Goal: Task Accomplishment & Management: Complete application form

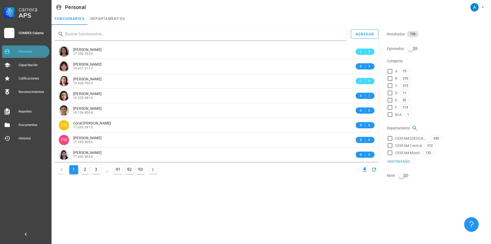
click at [29, 53] on div "Personal" at bounding box center [33, 51] width 29 height 4
click at [76, 34] on input "text" at bounding box center [204, 34] width 278 height 8
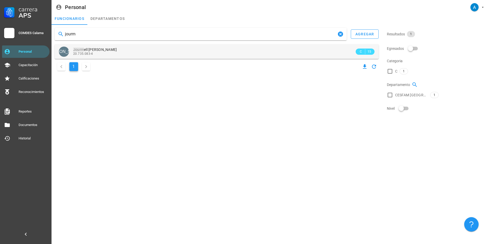
type input "jourm"
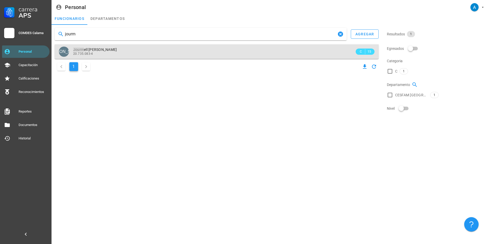
click at [106, 53] on div "20.735.083-4" at bounding box center [214, 54] width 282 height 4
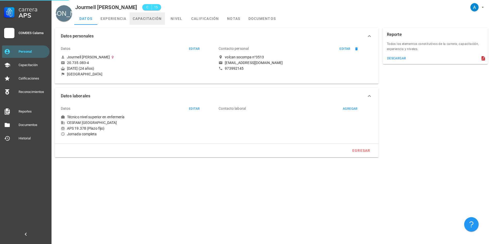
click at [141, 20] on link "capacitación" at bounding box center [147, 18] width 35 height 12
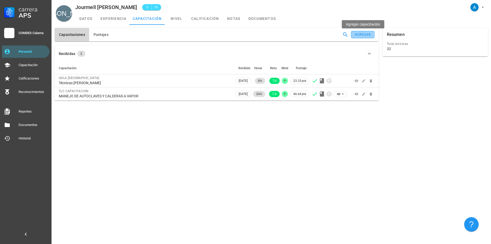
click at [369, 34] on div "agregar" at bounding box center [363, 35] width 16 height 4
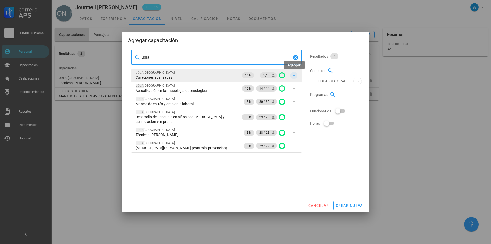
type input "udla"
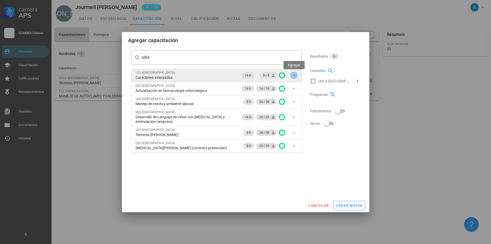
click at [292, 74] on icon "button" at bounding box center [294, 75] width 4 height 4
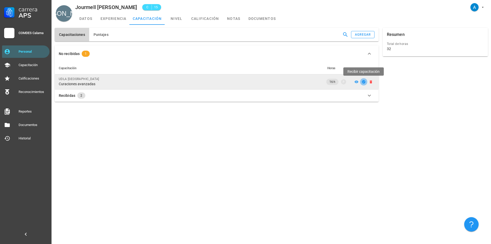
click at [364, 84] on button "button" at bounding box center [363, 81] width 7 height 7
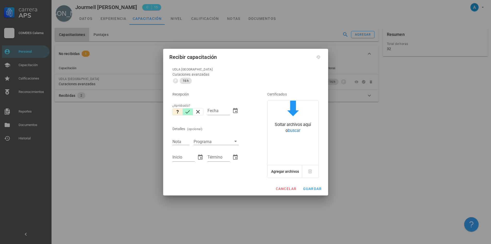
click at [188, 113] on icon "button" at bounding box center [188, 112] width 6 height 6
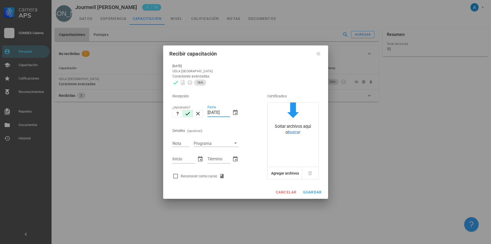
drag, startPoint x: 212, startPoint y: 110, endPoint x: 207, endPoint y: 110, distance: 4.9
click at [207, 110] on div "Fecha 15/10/2025" at bounding box center [222, 113] width 35 height 22
type input "08/10/2025"
click at [181, 142] on input "Nota" at bounding box center [180, 143] width 17 height 7
type input "7,0"
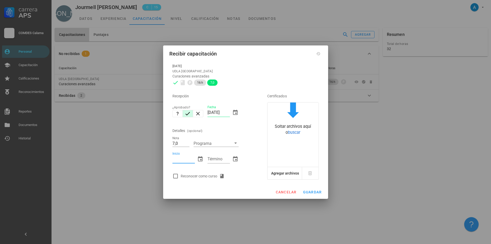
click at [178, 159] on input "Inicio" at bounding box center [183, 159] width 22 height 8
type input "23/09/2025"
click at [228, 162] on input "Término" at bounding box center [219, 159] width 22 height 8
type input "24/09/2025"
click at [176, 175] on div at bounding box center [175, 175] width 9 height 9
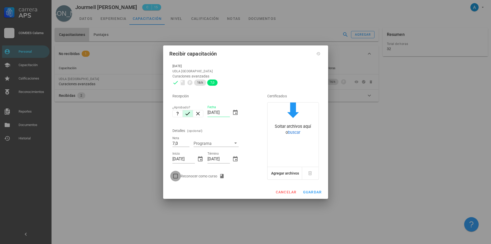
checkbox input "true"
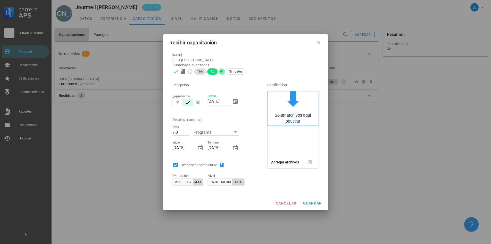
click at [293, 122] on span "buscar" at bounding box center [294, 121] width 12 height 5
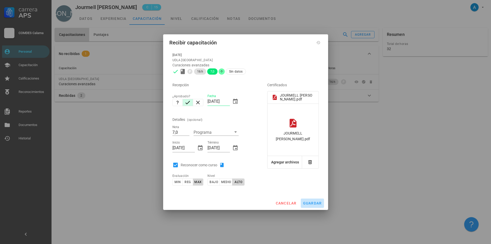
click at [311, 201] on span "guardar" at bounding box center [312, 203] width 19 height 4
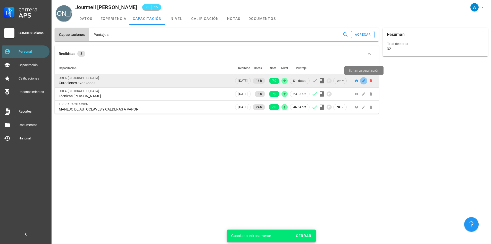
click at [365, 82] on icon "button" at bounding box center [364, 81] width 4 height 4
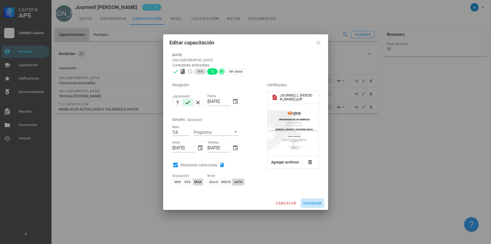
click at [306, 204] on span "guardar" at bounding box center [312, 203] width 19 height 4
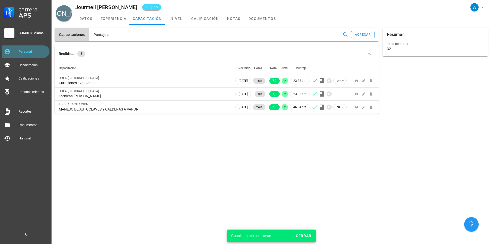
click at [34, 49] on div "Personal" at bounding box center [33, 51] width 29 height 8
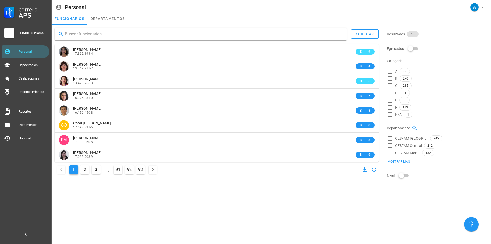
click at [83, 34] on input "text" at bounding box center [204, 34] width 278 height 8
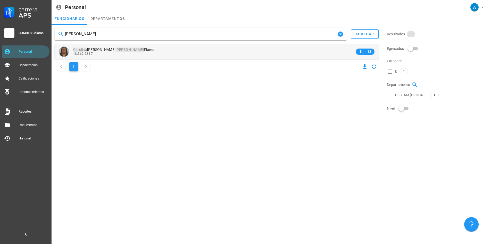
type input "carolina perez"
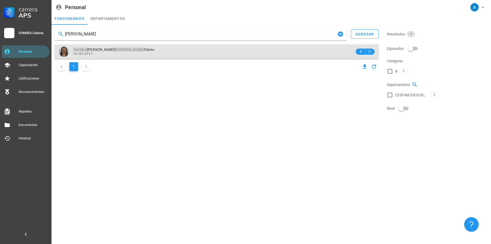
click at [115, 48] on mark "Pérez" at bounding box center [129, 49] width 28 height 4
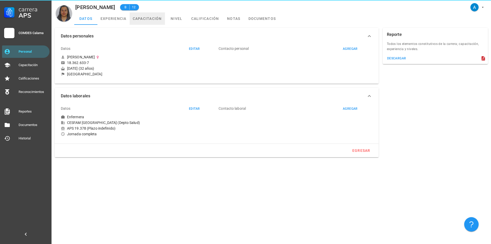
click at [141, 18] on link "capacitación" at bounding box center [147, 18] width 35 height 12
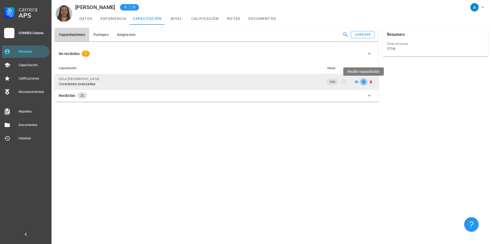
click at [363, 83] on icon "button" at bounding box center [363, 81] width 3 height 3
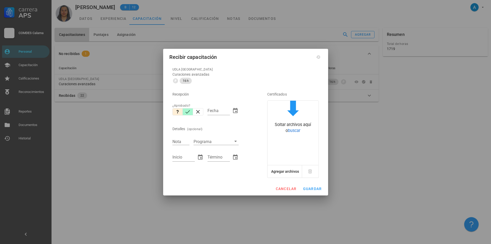
click at [188, 111] on icon "button" at bounding box center [188, 111] width 5 height 3
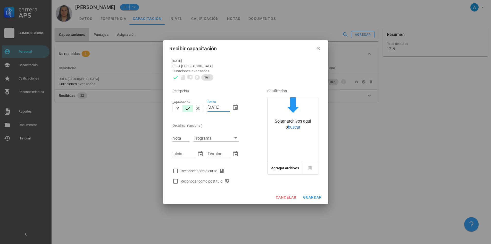
drag, startPoint x: 212, startPoint y: 106, endPoint x: 206, endPoint y: 106, distance: 5.7
click at [206, 106] on div "Fecha 15/10/2025" at bounding box center [222, 108] width 35 height 22
type input "08/10/2025"
click at [179, 135] on div "Nota" at bounding box center [180, 138] width 17 height 7
type input "7,0"
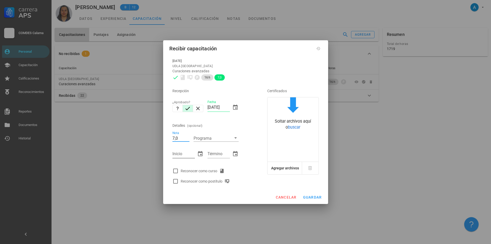
click at [176, 154] on input "Inicio" at bounding box center [183, 154] width 22 height 8
type input "23/09/2025"
click at [216, 150] on div "Término" at bounding box center [219, 154] width 22 height 8
type input "24/09/2025"
click at [175, 170] on div at bounding box center [175, 170] width 9 height 9
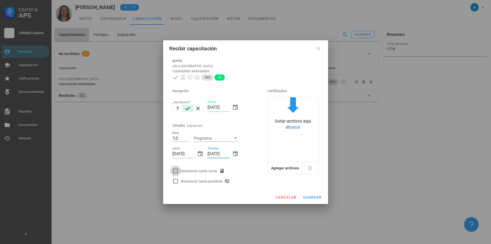
checkbox input "true"
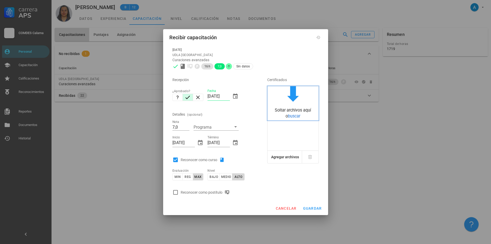
click at [288, 115] on span "buscar" at bounding box center [294, 115] width 12 height 5
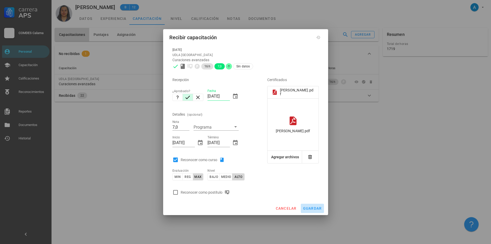
click at [316, 209] on span "guardar" at bounding box center [312, 208] width 19 height 4
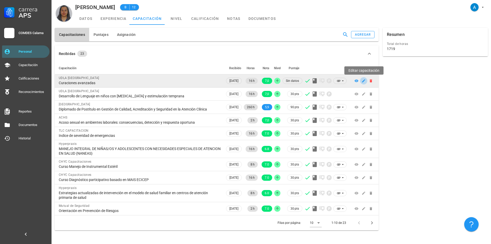
click at [363, 82] on icon "button" at bounding box center [364, 81] width 4 height 4
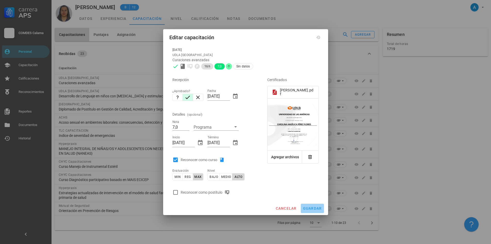
click at [312, 210] on button "guardar" at bounding box center [312, 207] width 23 height 9
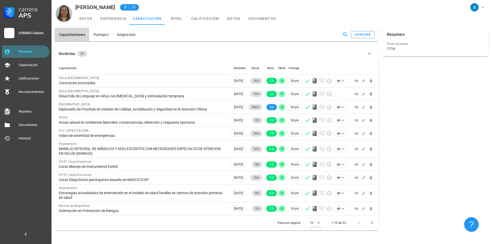
click at [23, 52] on div "Personal" at bounding box center [33, 51] width 29 height 4
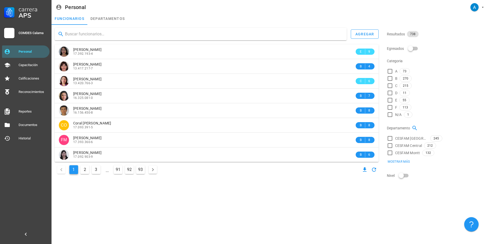
click at [90, 36] on input "text" at bounding box center [204, 34] width 278 height 8
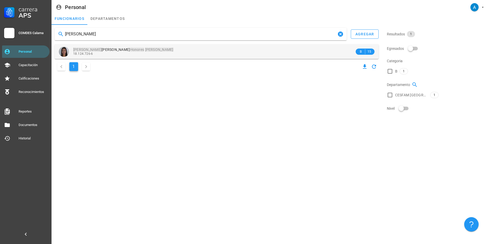
type input "karin honores mondaca"
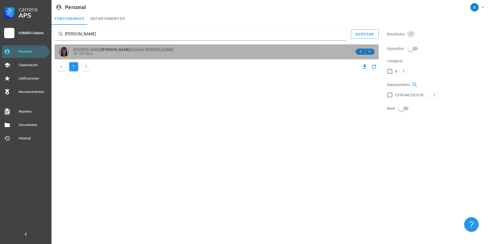
click at [112, 52] on div "18.124.726-6" at bounding box center [214, 54] width 282 height 4
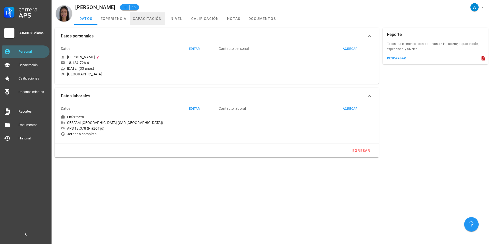
click at [156, 19] on link "capacitación" at bounding box center [147, 18] width 35 height 12
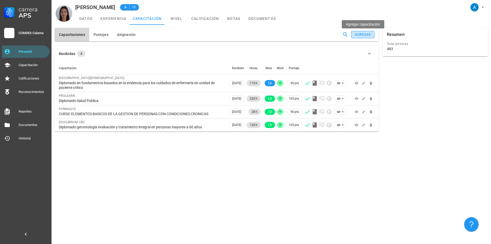
click at [363, 37] on button "agregar" at bounding box center [362, 34] width 23 height 7
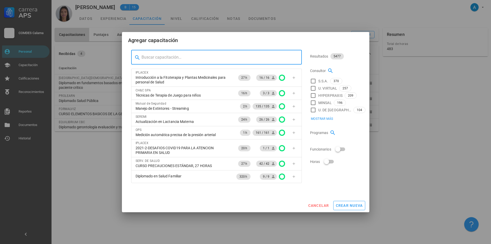
click at [167, 58] on input "text" at bounding box center [220, 57] width 156 height 8
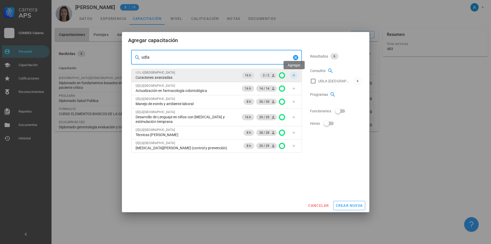
type input "udla"
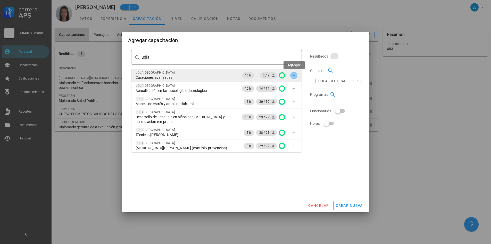
click at [293, 77] on icon "button" at bounding box center [294, 75] width 4 height 4
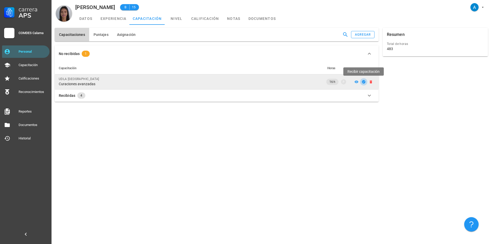
click at [364, 82] on icon "button" at bounding box center [363, 81] width 3 height 3
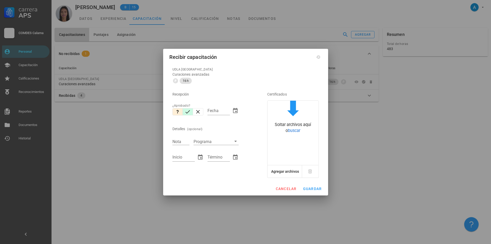
click at [186, 114] on icon "button" at bounding box center [188, 112] width 6 height 6
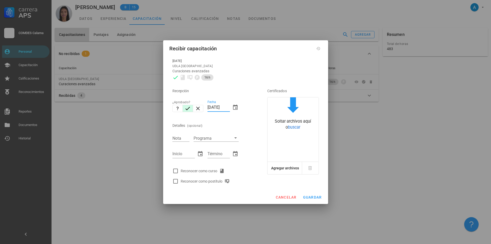
drag, startPoint x: 212, startPoint y: 106, endPoint x: 207, endPoint y: 107, distance: 5.1
click at [207, 107] on div "Fecha 15/10/2025" at bounding box center [222, 108] width 35 height 22
type input "08/10/2025"
click at [183, 138] on input "Nota" at bounding box center [180, 138] width 17 height 7
type input "7,0"
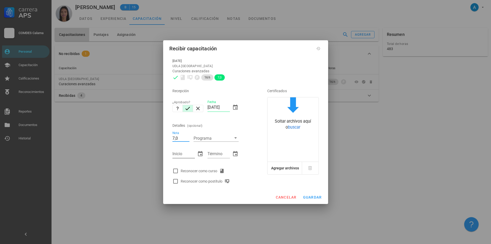
click at [190, 154] on input "Inicio" at bounding box center [183, 154] width 22 height 8
type input "23/09/2025"
click at [222, 152] on input "Término" at bounding box center [219, 154] width 22 height 8
type input "24/09/2025"
click at [177, 169] on div at bounding box center [175, 170] width 9 height 9
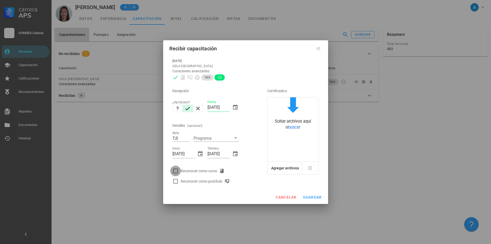
checkbox input "true"
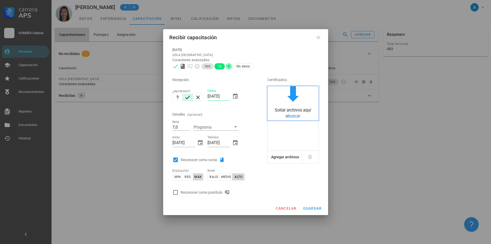
click at [294, 117] on span "buscar" at bounding box center [294, 115] width 12 height 5
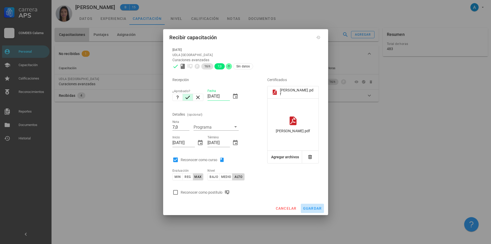
click at [307, 208] on span "guardar" at bounding box center [312, 208] width 19 height 4
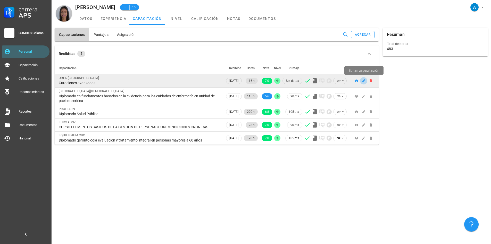
click at [365, 80] on icon "button" at bounding box center [363, 80] width 3 height 3
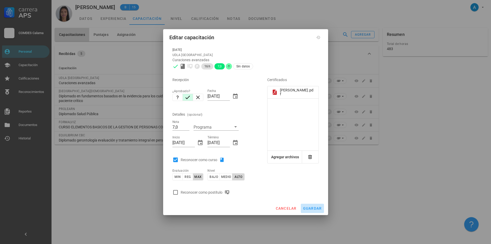
click at [313, 209] on span "guardar" at bounding box center [312, 208] width 19 height 4
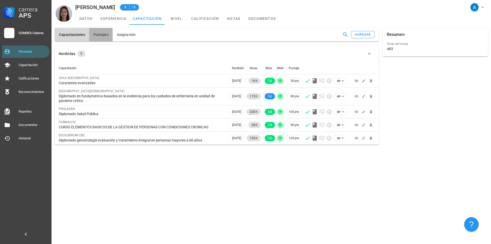
click at [104, 33] on span "Puntajes" at bounding box center [100, 34] width 15 height 4
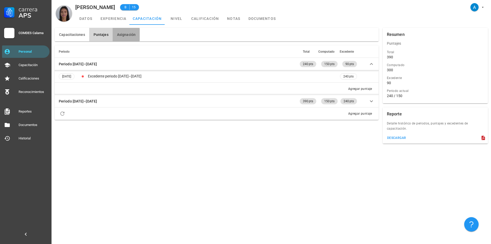
click at [131, 35] on span "Asignación" at bounding box center [126, 34] width 19 height 4
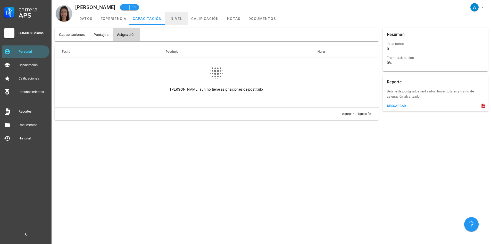
click at [175, 18] on link "nivel" at bounding box center [176, 18] width 23 height 12
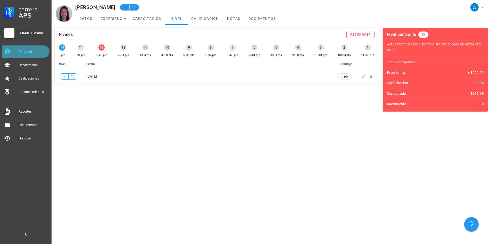
click at [25, 49] on div "Personal" at bounding box center [33, 51] width 29 height 8
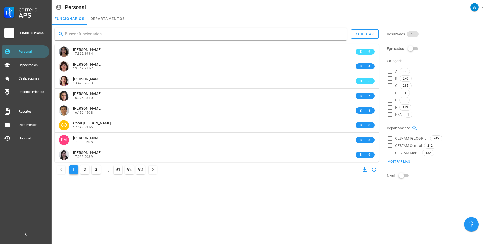
click at [98, 32] on input "text" at bounding box center [204, 34] width 278 height 8
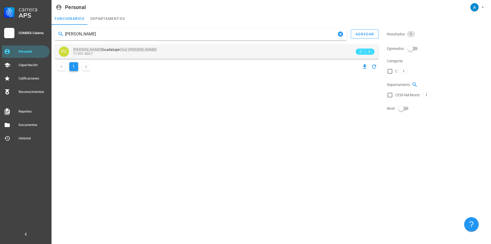
type input "pamela cruz ayabiere"
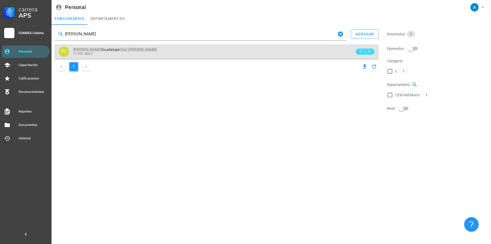
click at [128, 48] on mark "Ayavire" at bounding box center [142, 49] width 28 height 4
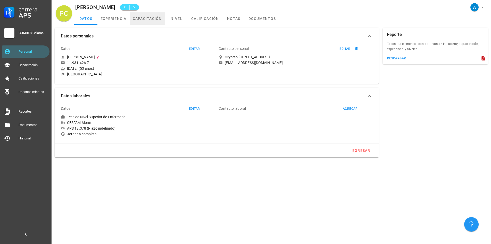
click at [146, 21] on link "capacitación" at bounding box center [147, 18] width 35 height 12
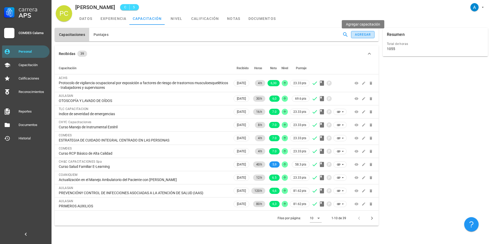
click at [353, 36] on button "agregar" at bounding box center [362, 34] width 23 height 7
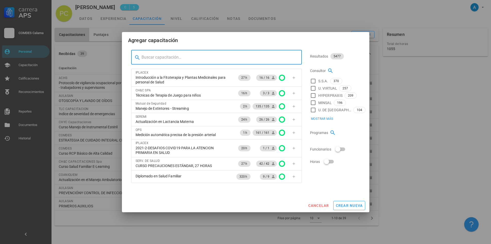
click at [230, 62] on div at bounding box center [220, 57] width 156 height 14
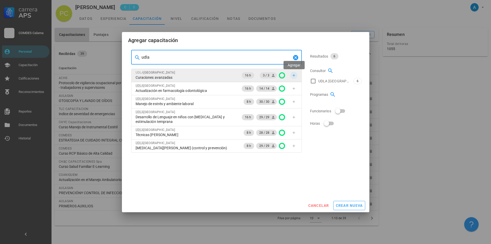
type input "udla"
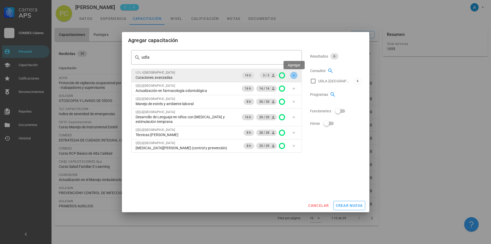
click at [294, 77] on icon "button" at bounding box center [294, 75] width 4 height 4
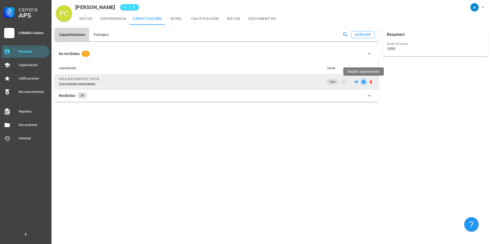
click at [365, 81] on icon "button" at bounding box center [363, 81] width 3 height 3
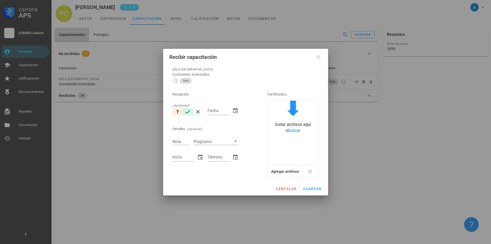
click at [188, 112] on icon "button" at bounding box center [188, 111] width 5 height 3
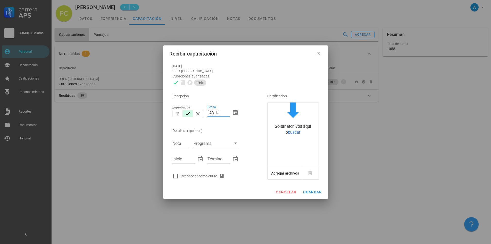
drag, startPoint x: 212, startPoint y: 111, endPoint x: 206, endPoint y: 112, distance: 6.5
click at [206, 112] on div "Fecha 15/10/2025" at bounding box center [222, 113] width 35 height 22
type input "08/10/2025"
click at [182, 143] on input "Nota" at bounding box center [180, 143] width 17 height 7
type input "7,0"
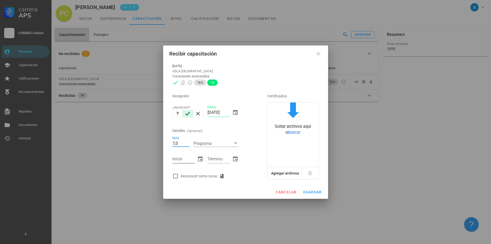
click at [177, 157] on div "Inicio" at bounding box center [183, 159] width 22 height 8
type input "23/09/2025"
click at [218, 160] on input "Término" at bounding box center [219, 159] width 22 height 8
type input "24/09/2025"
click at [176, 174] on div at bounding box center [175, 175] width 9 height 9
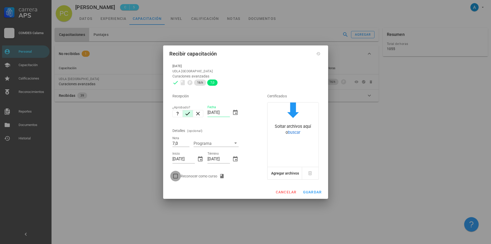
checkbox input "true"
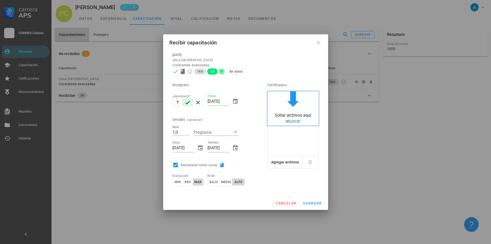
click at [291, 120] on span "buscar" at bounding box center [294, 121] width 12 height 5
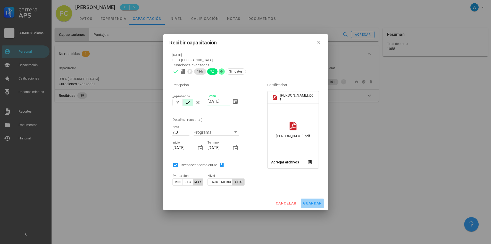
click at [314, 202] on span "guardar" at bounding box center [312, 203] width 19 height 4
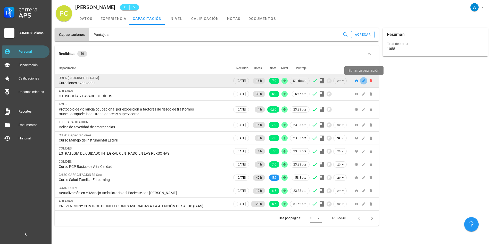
click at [364, 82] on icon "button" at bounding box center [364, 81] width 4 height 4
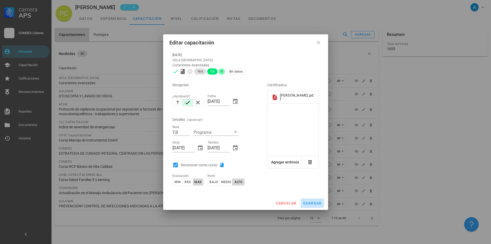
click at [315, 202] on button "guardar" at bounding box center [312, 202] width 23 height 9
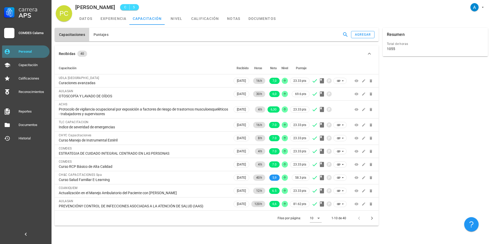
click at [25, 48] on div "Personal" at bounding box center [33, 51] width 29 height 8
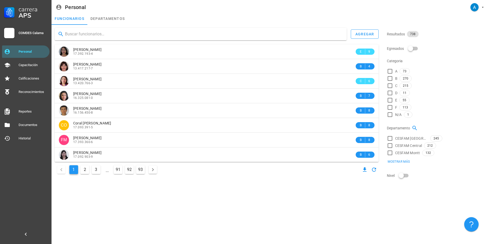
click at [123, 36] on input "text" at bounding box center [204, 34] width 278 height 8
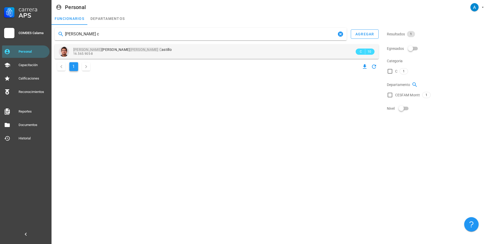
type input "henry chocobar c"
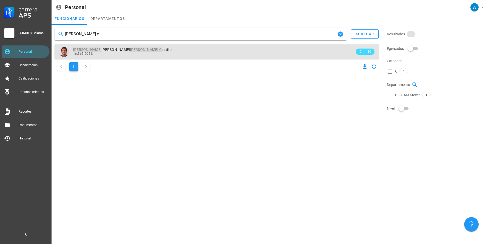
click at [120, 46] on div "Henry Gabriel Chocobar C astillo 16.565.905-8" at bounding box center [214, 51] width 282 height 14
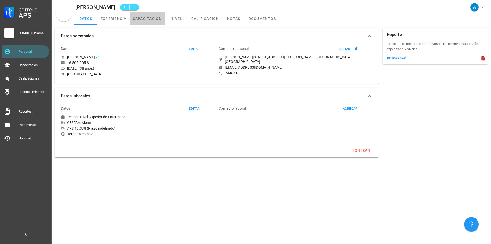
click at [158, 20] on link "capacitación" at bounding box center [147, 18] width 35 height 12
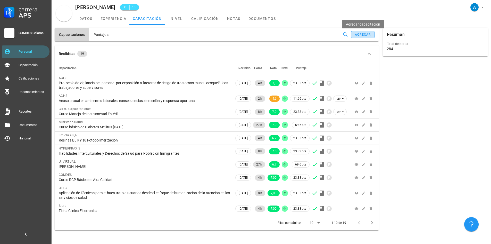
click at [365, 36] on div "agregar" at bounding box center [363, 35] width 16 height 4
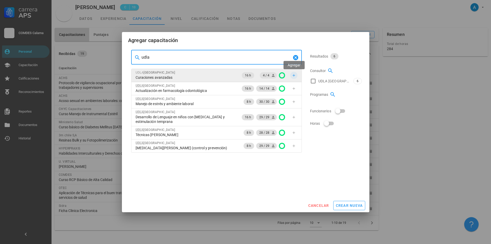
type input "udla"
click at [293, 77] on icon "button" at bounding box center [294, 75] width 4 height 4
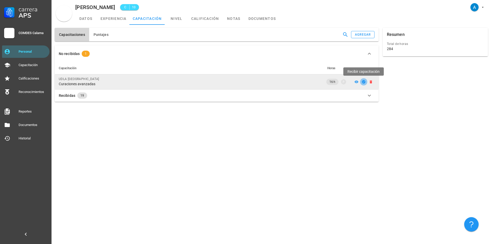
click at [363, 84] on button "button" at bounding box center [363, 81] width 7 height 7
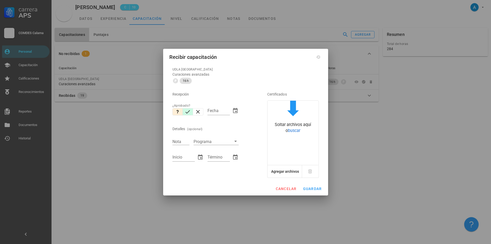
click at [187, 112] on icon "button" at bounding box center [188, 112] width 6 height 6
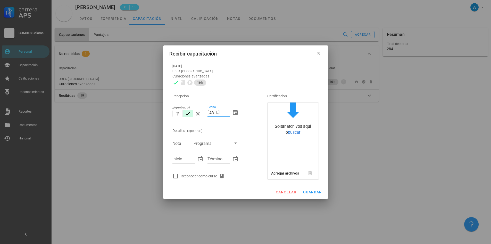
drag, startPoint x: 212, startPoint y: 110, endPoint x: 208, endPoint y: 110, distance: 4.1
click at [208, 110] on input "15/10/2025" at bounding box center [219, 112] width 22 height 8
type input "08/10/2025"
click at [182, 142] on input "Nota" at bounding box center [180, 143] width 17 height 7
type input "7,0"
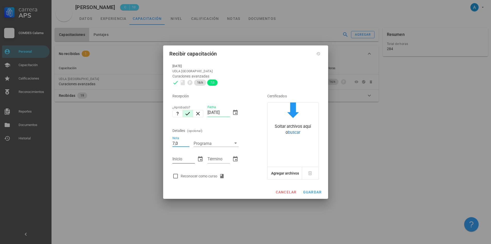
click at [187, 159] on input "Inicio" at bounding box center [183, 159] width 22 height 8
type input "23/09/2025"
click at [217, 160] on input "Término" at bounding box center [219, 159] width 22 height 8
type input "24/09/2025"
click at [174, 176] on div at bounding box center [175, 175] width 9 height 9
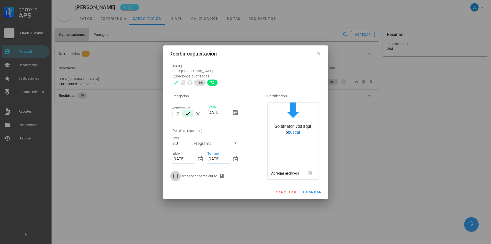
checkbox input "true"
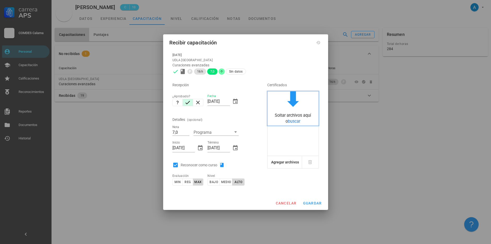
click at [292, 123] on div "Soltar archivos aquí o buscar" at bounding box center [293, 118] width 51 height 12
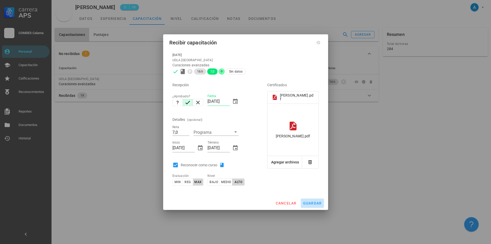
click at [313, 203] on span "guardar" at bounding box center [312, 203] width 19 height 4
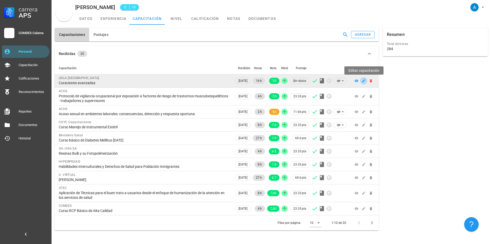
click at [365, 81] on icon "button" at bounding box center [364, 81] width 4 height 4
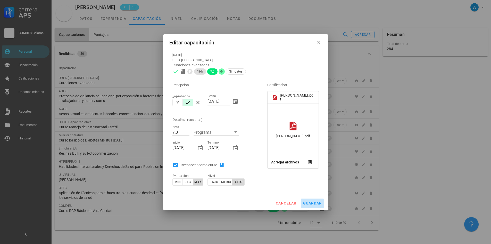
click at [318, 203] on span "guardar" at bounding box center [312, 203] width 19 height 4
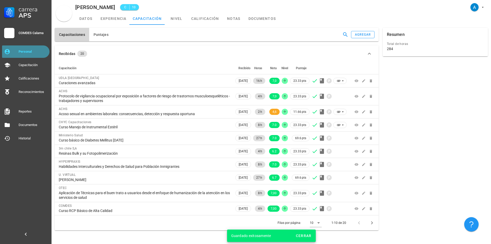
click at [22, 50] on div "Personal" at bounding box center [33, 51] width 29 height 4
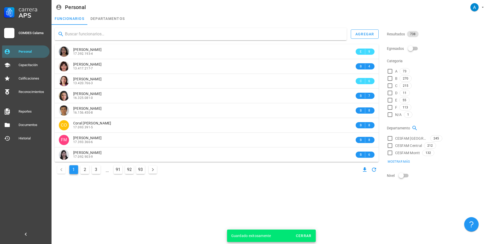
click at [77, 33] on input "text" at bounding box center [204, 34] width 278 height 8
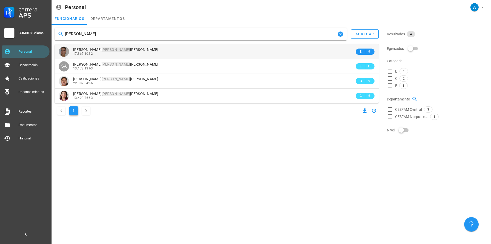
type input "aguilera"
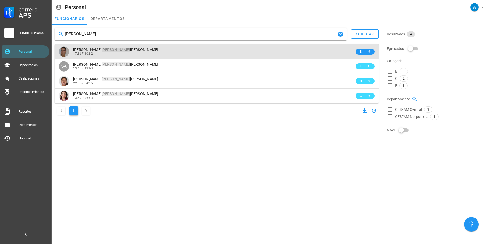
click at [92, 49] on span "Daniela Paz Aguilera Rojas" at bounding box center [115, 49] width 85 height 4
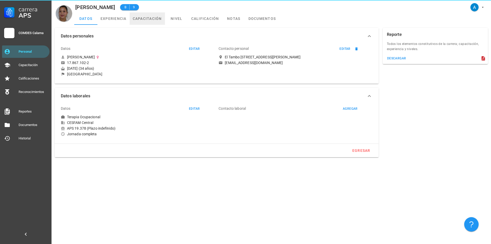
click at [139, 17] on link "capacitación" at bounding box center [147, 18] width 35 height 12
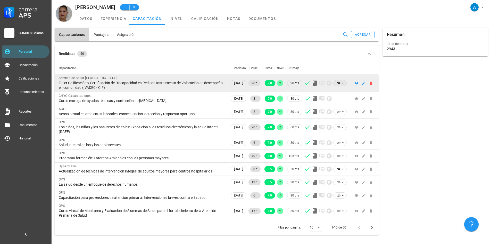
click at [340, 83] on icon at bounding box center [339, 83] width 4 height 4
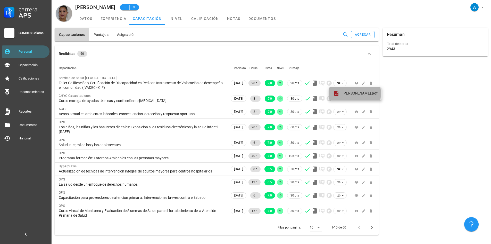
click at [347, 93] on span "Daniela Aguilera.pdf" at bounding box center [360, 93] width 35 height 4
click at [39, 47] on div "Personal" at bounding box center [33, 51] width 29 height 8
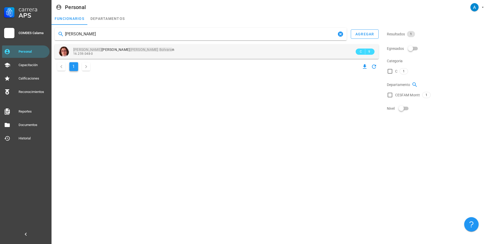
type input "karina yañez bolvara"
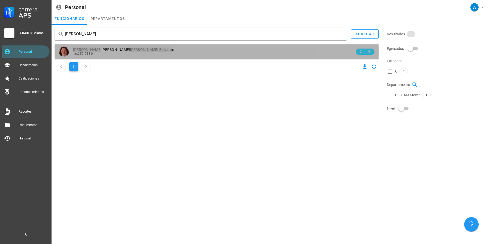
click at [130, 51] on mark "Yáñez" at bounding box center [144, 49] width 28 height 4
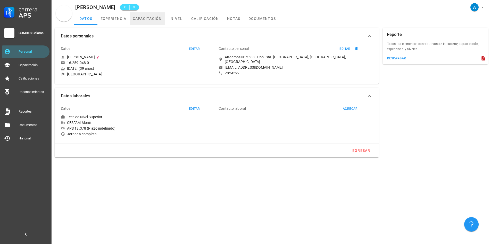
click at [147, 16] on link "capacitación" at bounding box center [147, 18] width 35 height 12
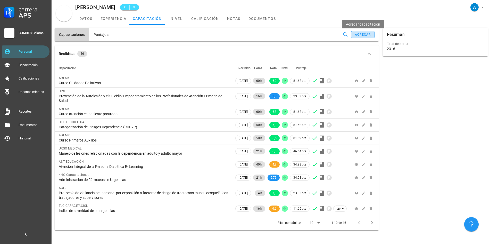
click at [358, 36] on div "agregar" at bounding box center [363, 35] width 16 height 4
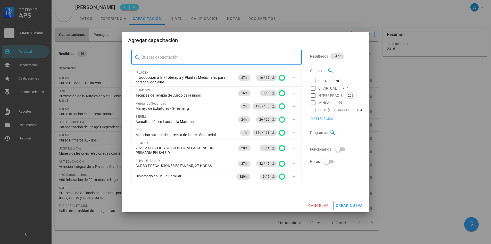
click at [187, 58] on input "text" at bounding box center [220, 57] width 156 height 8
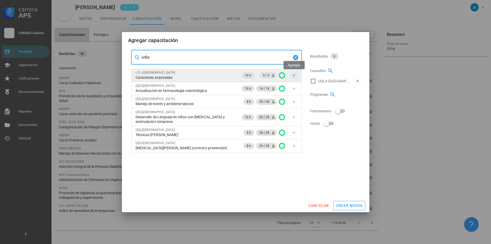
type input "udla"
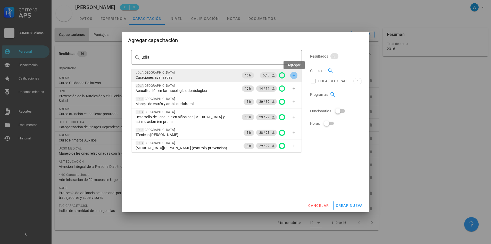
click at [295, 76] on icon "button" at bounding box center [294, 75] width 4 height 4
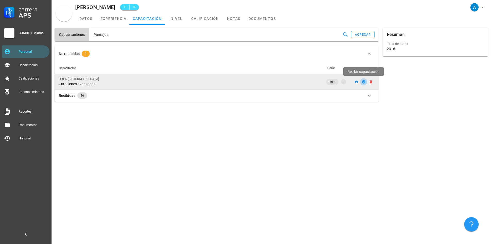
click at [363, 83] on icon "button" at bounding box center [363, 81] width 3 height 3
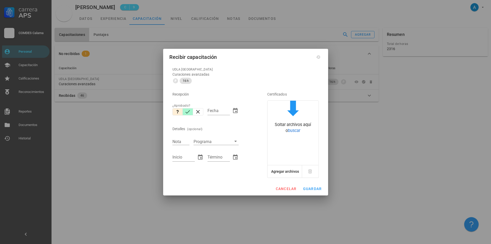
click at [190, 112] on icon "button" at bounding box center [188, 112] width 6 height 6
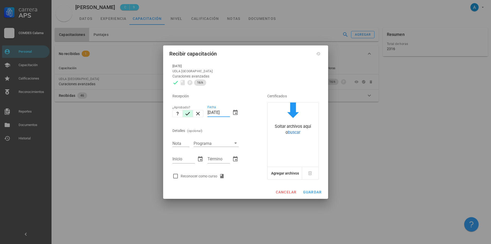
drag, startPoint x: 212, startPoint y: 113, endPoint x: 204, endPoint y: 113, distance: 7.7
click at [204, 113] on div "Recepción ¿Aprobado? Fecha 15/10/2025 Detalles (opcional) Nota Programa Inicio …" at bounding box center [212, 134] width 85 height 93
type input "08/10/2025"
click at [177, 145] on input "Nota" at bounding box center [180, 143] width 17 height 7
type input "7,0"
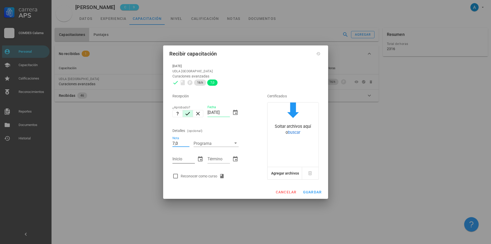
click at [183, 160] on input "Inicio" at bounding box center [183, 159] width 22 height 8
type input "23/09/2025"
click at [216, 162] on input "Término" at bounding box center [219, 159] width 22 height 8
type input "24/09/2025"
click at [172, 175] on div at bounding box center [175, 175] width 9 height 9
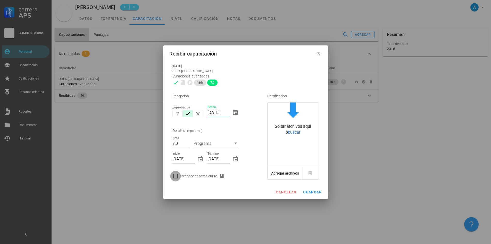
checkbox input "true"
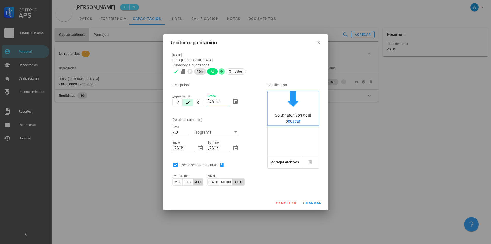
click at [291, 122] on span "buscar" at bounding box center [294, 121] width 12 height 5
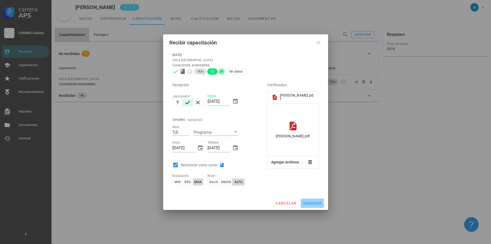
click at [310, 204] on span "guardar" at bounding box center [312, 203] width 19 height 4
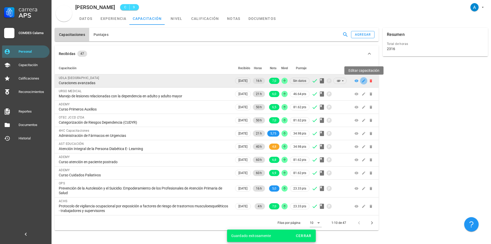
click at [363, 82] on icon "button" at bounding box center [363, 80] width 3 height 3
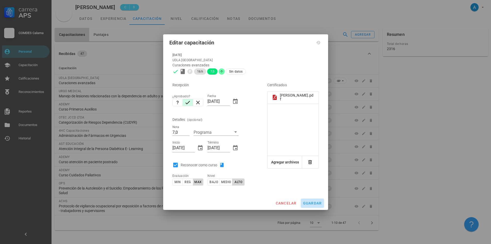
click at [313, 203] on span "guardar" at bounding box center [312, 203] width 19 height 4
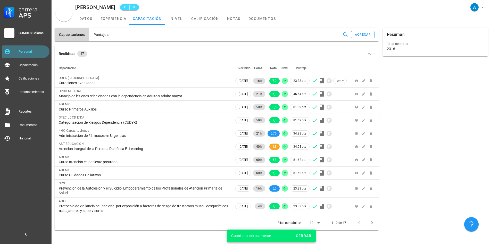
click at [38, 52] on div "Personal" at bounding box center [33, 51] width 29 height 4
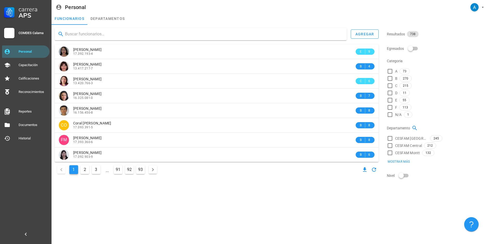
click at [103, 37] on input "text" at bounding box center [204, 34] width 278 height 8
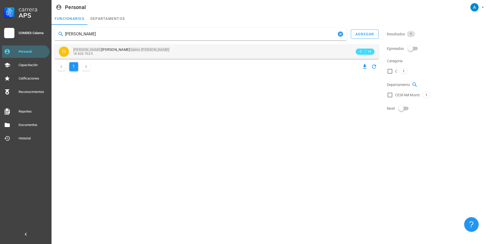
type input "ivett saires teran"
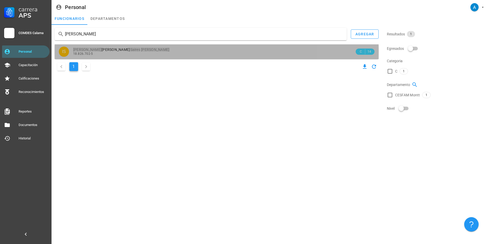
click at [114, 53] on div "18.826.702-5" at bounding box center [214, 54] width 282 height 4
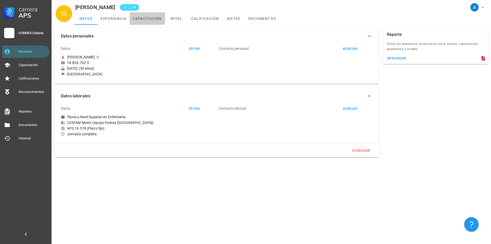
click at [139, 21] on link "capacitación" at bounding box center [147, 18] width 35 height 12
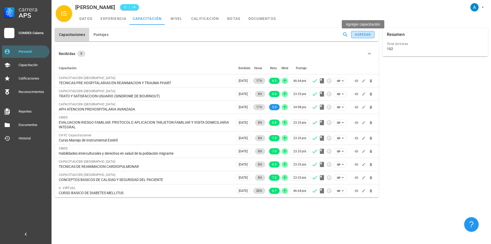
click at [354, 35] on button "agregar" at bounding box center [362, 34] width 23 height 7
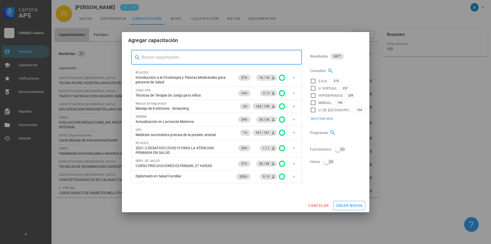
click at [168, 59] on input "text" at bounding box center [220, 57] width 156 height 8
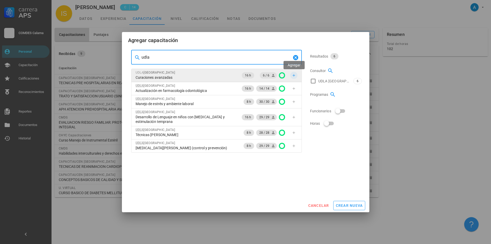
type input "udla"
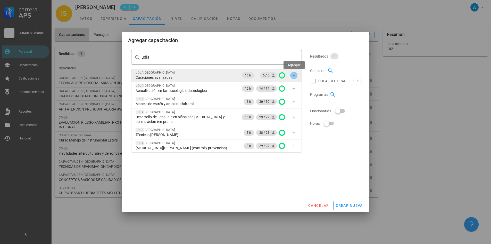
click at [296, 75] on icon "button" at bounding box center [294, 75] width 4 height 4
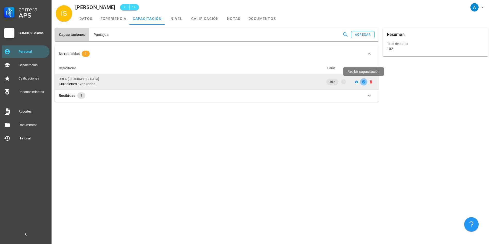
click at [364, 83] on icon "button" at bounding box center [363, 81] width 3 height 3
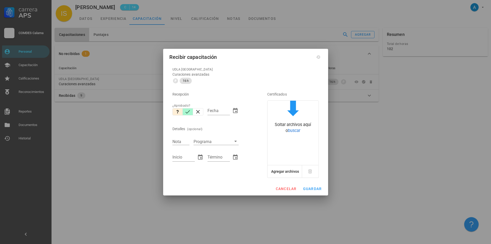
click at [188, 113] on icon "button" at bounding box center [188, 112] width 6 height 6
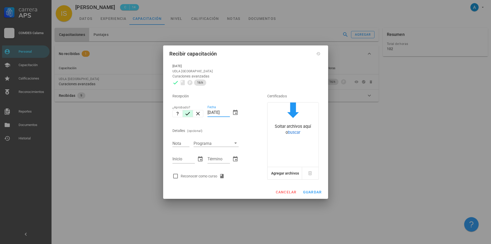
click at [208, 111] on input "15/10/2025" at bounding box center [219, 112] width 22 height 8
drag, startPoint x: 212, startPoint y: 110, endPoint x: 208, endPoint y: 109, distance: 5.0
click at [208, 109] on input "15/10/2025" at bounding box center [219, 112] width 22 height 8
type input "08/10/2025"
click at [177, 143] on input "Nota" at bounding box center [180, 143] width 17 height 7
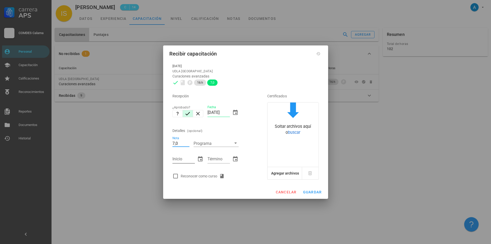
type input "7,0"
click at [191, 162] on input "Inicio" at bounding box center [183, 159] width 22 height 8
type input "23/10/2025"
click at [220, 161] on input "Término" at bounding box center [219, 159] width 22 height 8
type input "24/10/2025"
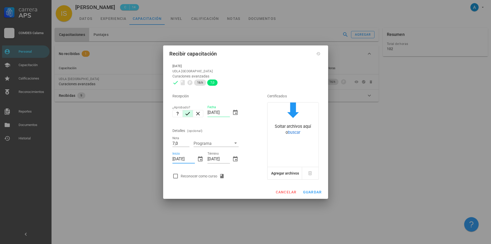
drag, startPoint x: 183, startPoint y: 159, endPoint x: 178, endPoint y: 158, distance: 5.0
click at [178, 158] on input "23/10/2025" at bounding box center [183, 159] width 22 height 8
type input "23/09/2025"
drag, startPoint x: 219, startPoint y: 157, endPoint x: 214, endPoint y: 158, distance: 5.0
click at [214, 158] on input "24/10/2025" at bounding box center [219, 159] width 22 height 8
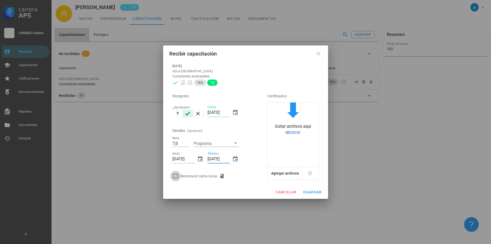
type input "24/09/2025"
click at [177, 174] on div at bounding box center [175, 175] width 9 height 9
checkbox input "true"
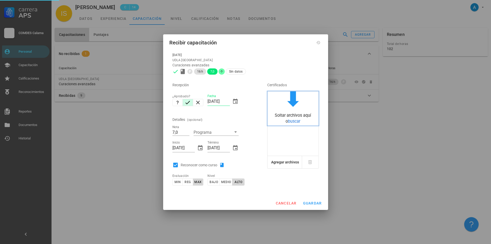
click at [297, 121] on span "buscar" at bounding box center [294, 121] width 12 height 5
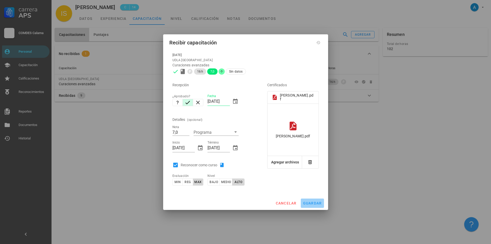
click at [310, 202] on span "guardar" at bounding box center [312, 203] width 19 height 4
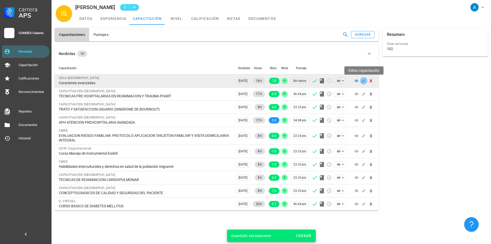
click at [365, 82] on icon "button" at bounding box center [364, 81] width 4 height 4
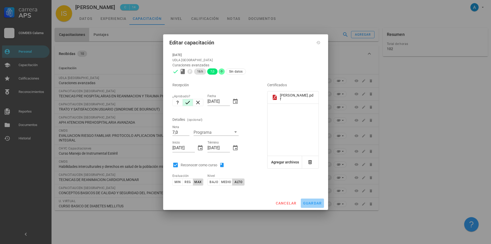
click at [304, 201] on span "guardar" at bounding box center [312, 203] width 19 height 4
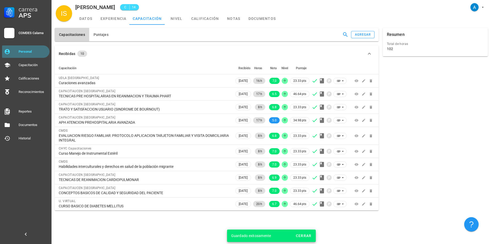
click at [30, 53] on div "Personal" at bounding box center [33, 51] width 29 height 4
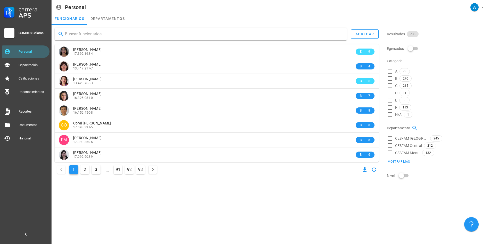
click at [85, 33] on input "text" at bounding box center [204, 34] width 278 height 8
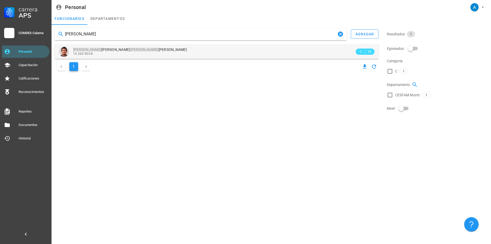
type input "herny chocobar"
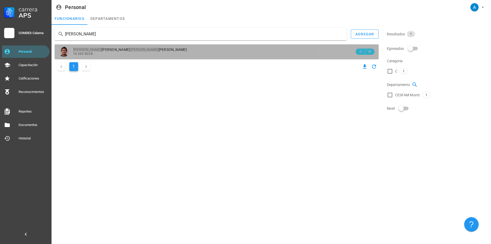
click at [117, 50] on span "Henry Gabriel Chocobar Castillo" at bounding box center [130, 49] width 114 height 4
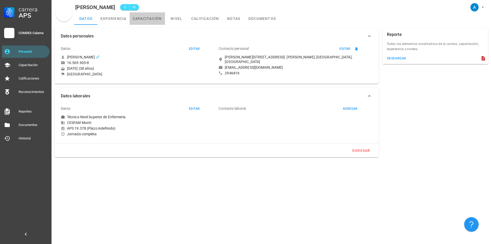
click at [151, 16] on link "capacitación" at bounding box center [147, 18] width 35 height 12
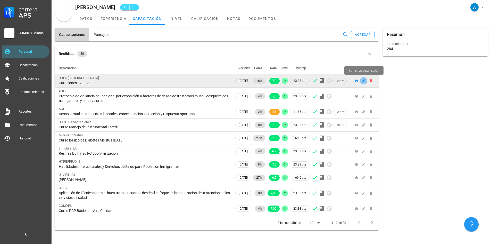
click at [361, 82] on span "button" at bounding box center [363, 81] width 7 height 4
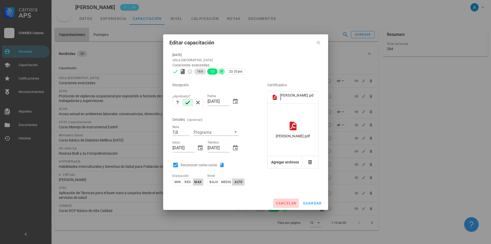
click at [284, 204] on span "cancelar" at bounding box center [285, 203] width 21 height 4
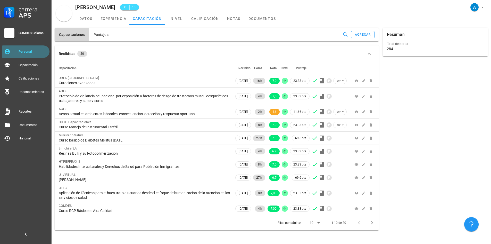
click at [39, 53] on div "Personal" at bounding box center [33, 51] width 29 height 4
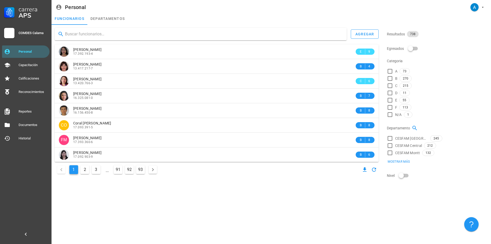
click at [84, 35] on input "text" at bounding box center [204, 34] width 278 height 8
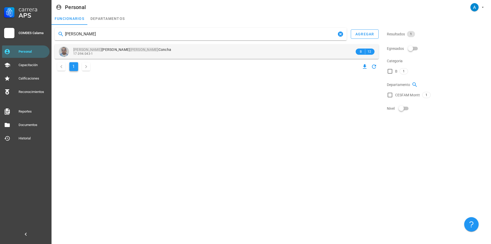
type input "sergio villarroel"
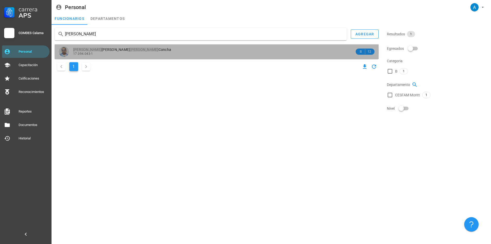
click at [121, 47] on div "Sergio Antonio Villarroel Concha 17.094.043-1" at bounding box center [214, 51] width 282 height 14
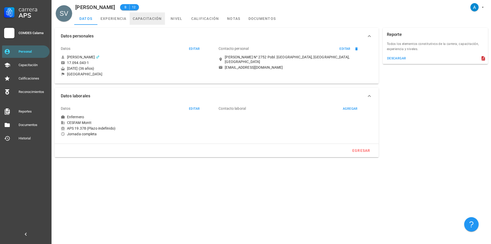
click at [150, 21] on link "capacitación" at bounding box center [147, 18] width 35 height 12
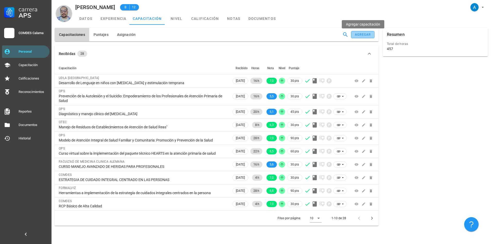
click at [365, 36] on button "agregar" at bounding box center [362, 34] width 23 height 7
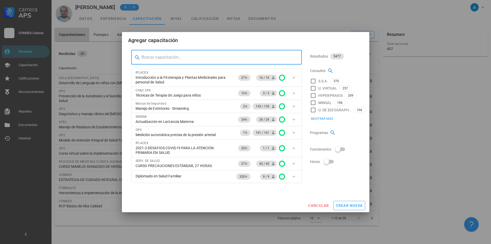
click at [203, 59] on input "text" at bounding box center [220, 57] width 156 height 8
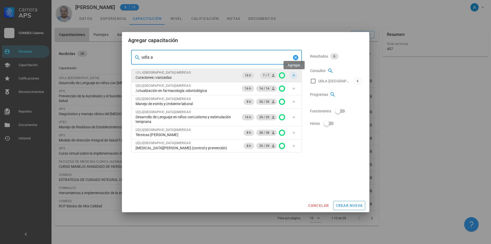
type input "udla a"
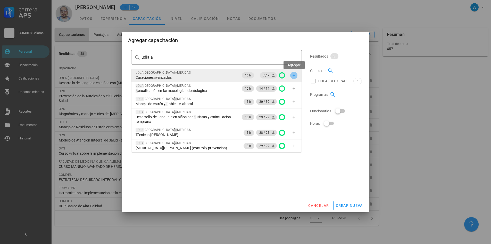
click at [295, 75] on icon "button" at bounding box center [294, 75] width 2 height 2
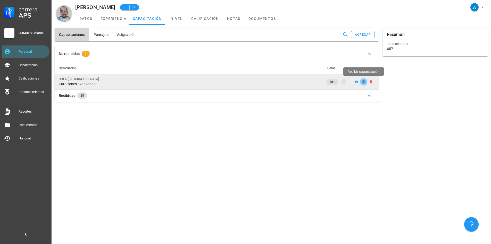
click at [364, 82] on icon "button" at bounding box center [363, 81] width 3 height 3
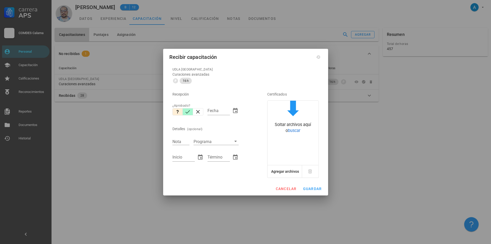
click at [186, 110] on icon "button" at bounding box center [188, 112] width 6 height 6
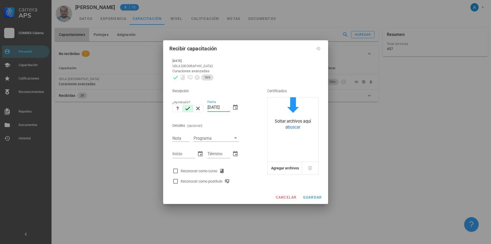
drag, startPoint x: 211, startPoint y: 108, endPoint x: 208, endPoint y: 108, distance: 3.6
click at [208, 108] on input "15/10/2025" at bounding box center [219, 107] width 22 height 8
type input "08/10/2025"
click at [179, 137] on div "Nota" at bounding box center [180, 138] width 17 height 7
type input "7,0"
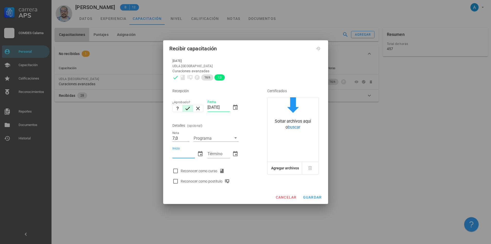
click at [182, 155] on input "Inicio" at bounding box center [183, 154] width 22 height 8
type input "23/09/2025"
click at [223, 153] on input "Término" at bounding box center [219, 154] width 22 height 8
type input "24/09/2025"
click at [178, 170] on div at bounding box center [175, 170] width 9 height 9
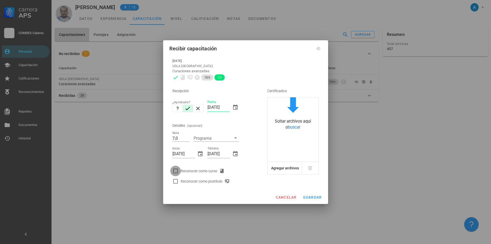
checkbox input "true"
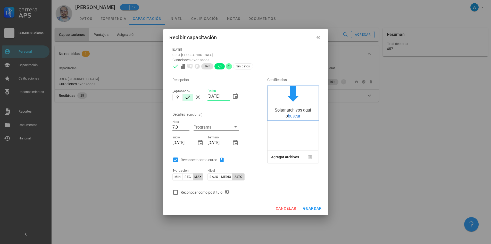
click at [294, 114] on span "buscar" at bounding box center [294, 115] width 12 height 5
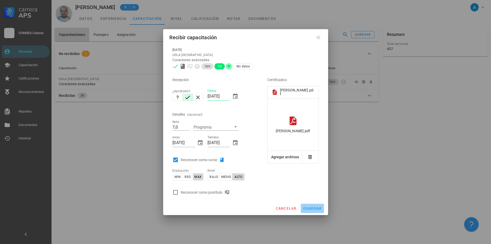
click at [313, 208] on span "guardar" at bounding box center [312, 208] width 19 height 4
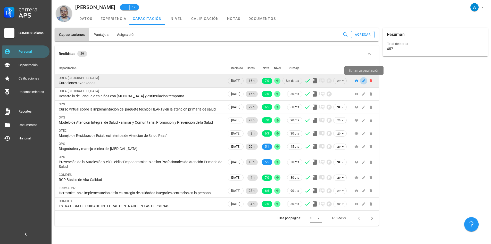
click at [365, 80] on icon "button" at bounding box center [364, 81] width 4 height 4
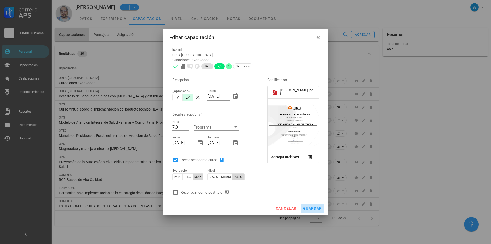
click at [318, 209] on span "guardar" at bounding box center [312, 208] width 19 height 4
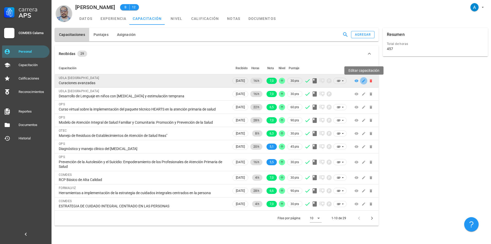
click at [364, 81] on icon "button" at bounding box center [364, 81] width 4 height 4
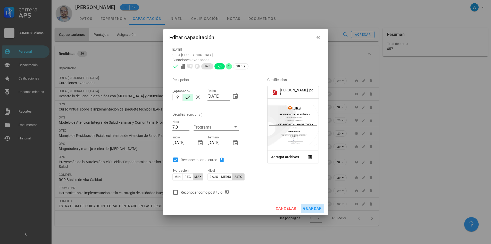
click at [315, 210] on button "guardar" at bounding box center [312, 207] width 23 height 9
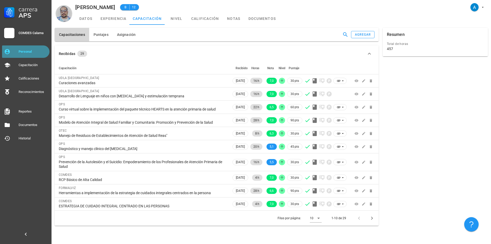
click at [33, 52] on div "Personal" at bounding box center [33, 51] width 29 height 4
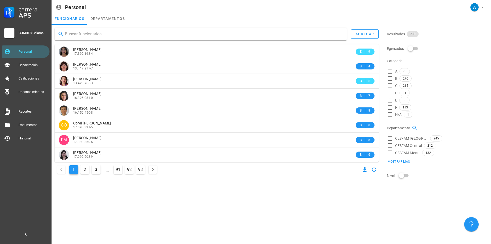
click at [118, 36] on input "text" at bounding box center [204, 34] width 278 height 8
click at [88, 37] on input "text" at bounding box center [204, 34] width 278 height 8
click at [108, 37] on input "text" at bounding box center [204, 34] width 278 height 8
click at [70, 36] on input "text" at bounding box center [204, 34] width 278 height 8
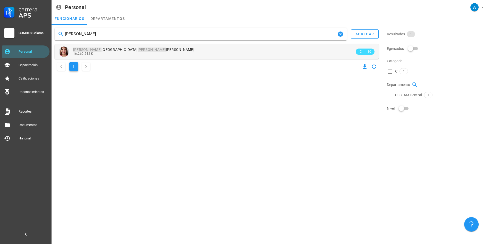
type input "CJAUDIA SANCHEZ"
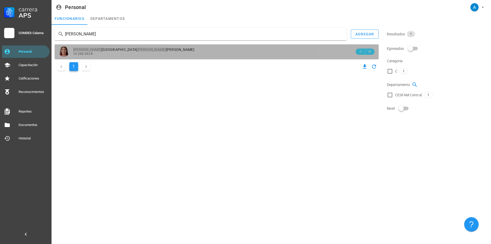
click at [138, 48] on mark "Sanchez" at bounding box center [152, 49] width 28 height 4
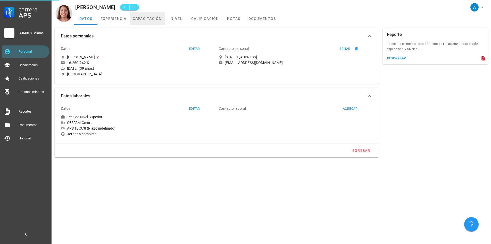
click at [155, 20] on link "capacitación" at bounding box center [147, 18] width 35 height 12
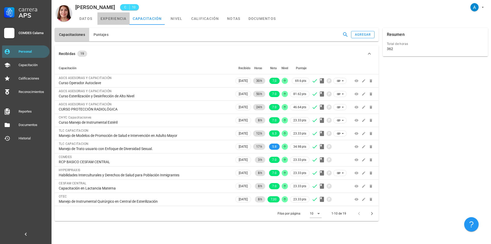
click at [111, 19] on link "experiencia" at bounding box center [113, 18] width 32 height 12
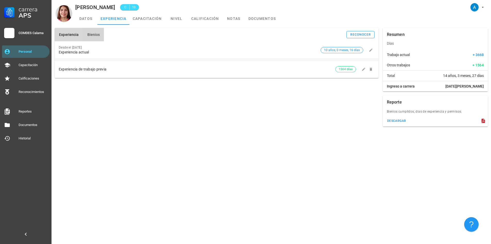
click at [91, 36] on span "Bienios" at bounding box center [93, 34] width 13 height 4
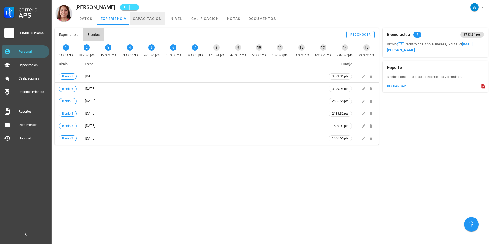
click at [147, 18] on link "capacitación" at bounding box center [147, 18] width 35 height 12
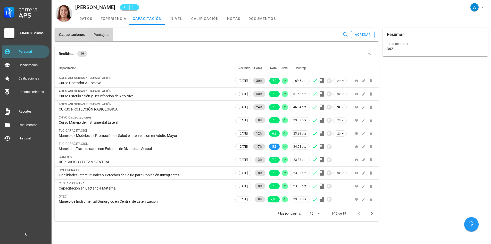
click at [108, 35] on button "Puntajes" at bounding box center [100, 34] width 23 height 13
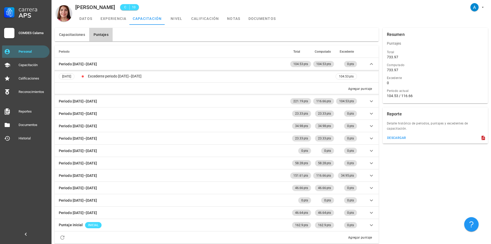
click at [413, 95] on div "104.53 / 116.66" at bounding box center [435, 95] width 97 height 5
drag, startPoint x: 400, startPoint y: 95, endPoint x: 411, endPoint y: 92, distance: 11.7
click at [411, 92] on div "Periodo actual 104.53 / 116.66" at bounding box center [435, 93] width 97 height 10
click at [418, 100] on div "Periodo actual 104.53 / 116.66" at bounding box center [435, 93] width 99 height 13
click at [38, 53] on div "Personal" at bounding box center [33, 51] width 29 height 4
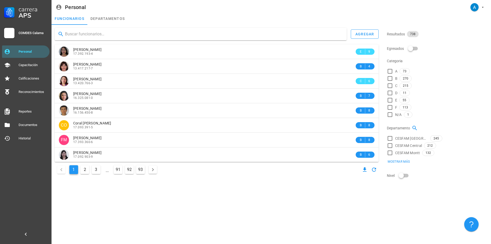
click at [117, 35] on input "text" at bounding box center [204, 34] width 278 height 8
click at [229, 35] on input "text" at bounding box center [204, 34] width 278 height 8
click at [100, 39] on div at bounding box center [201, 34] width 292 height 12
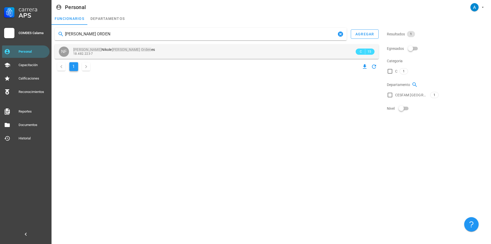
type input "NAYADETH FAJARDO ORDEN"
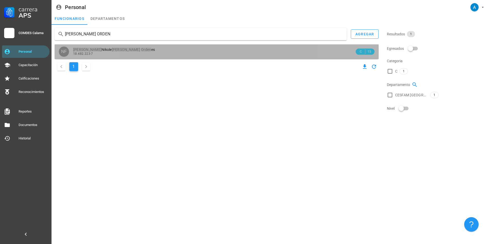
click at [141, 51] on mark "Orden" at bounding box center [146, 49] width 10 height 4
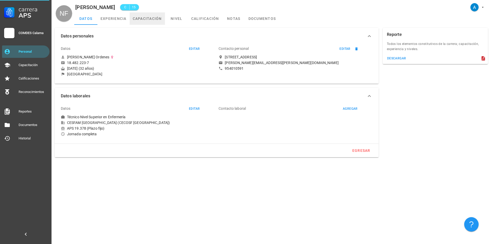
click at [155, 15] on link "capacitación" at bounding box center [147, 18] width 35 height 12
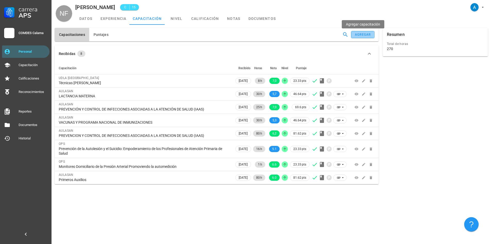
click at [356, 35] on div "agregar" at bounding box center [363, 35] width 16 height 4
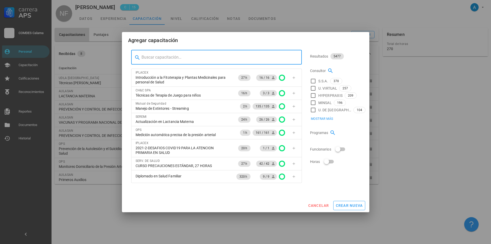
click at [165, 58] on input "text" at bounding box center [220, 57] width 156 height 8
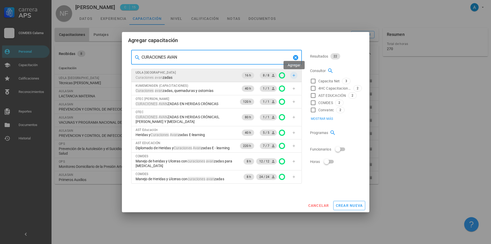
type input "CURACIONES AVAN"
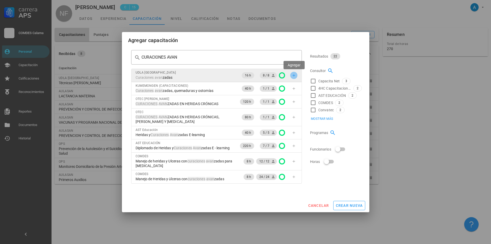
click at [293, 75] on icon "button" at bounding box center [294, 75] width 2 height 2
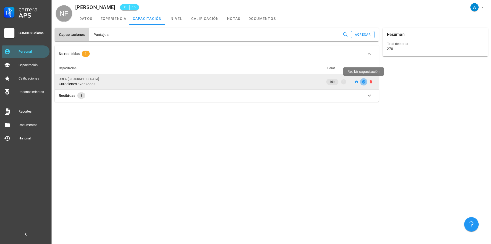
click at [364, 81] on icon "button" at bounding box center [363, 81] width 3 height 3
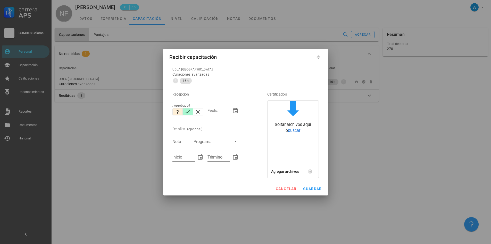
click at [190, 111] on icon "button" at bounding box center [188, 112] width 6 height 6
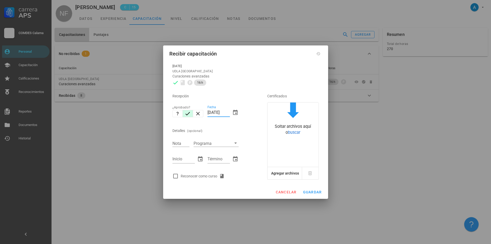
drag, startPoint x: 212, startPoint y: 114, endPoint x: 207, endPoint y: 113, distance: 5.0
click at [207, 113] on div "Fecha 15/10/2025" at bounding box center [222, 113] width 35 height 22
type input "08/10/2025"
click at [185, 143] on input "Nota" at bounding box center [180, 143] width 17 height 7
type input "7,0"
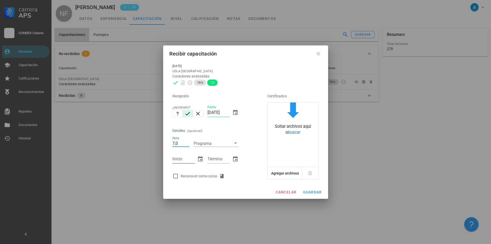
click at [185, 159] on input "Inicio" at bounding box center [183, 159] width 22 height 8
type input "23/09/2025"
click at [210, 161] on input "Término" at bounding box center [219, 159] width 22 height 8
type input "24/09/2025"
click at [175, 176] on div at bounding box center [175, 175] width 9 height 9
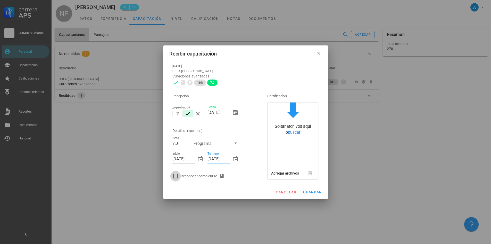
checkbox input "true"
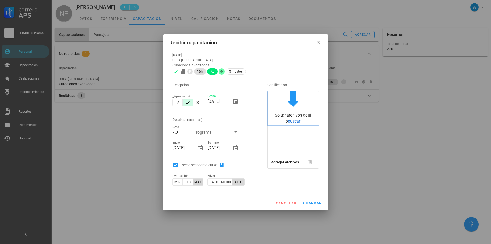
click at [294, 123] on span "buscar" at bounding box center [294, 121] width 12 height 5
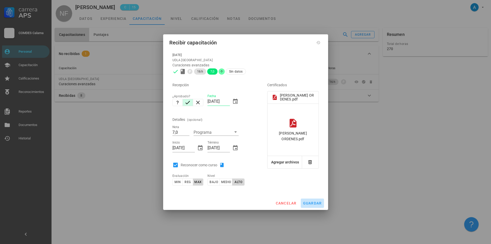
click at [318, 202] on span "guardar" at bounding box center [312, 203] width 19 height 4
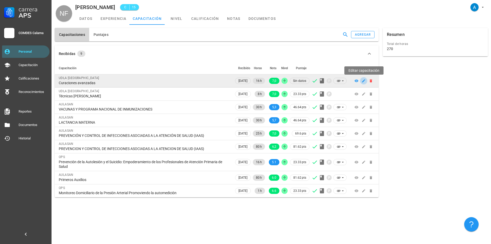
click at [364, 80] on icon "button" at bounding box center [363, 80] width 3 height 3
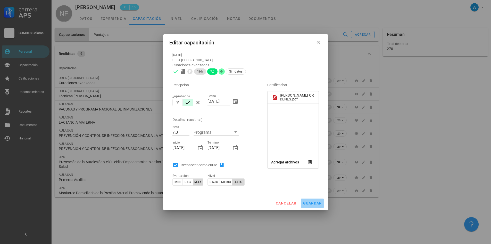
click at [313, 203] on span "guardar" at bounding box center [312, 203] width 19 height 4
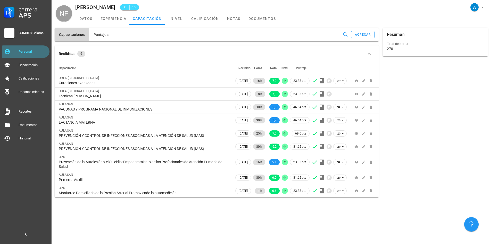
click at [37, 51] on div "Personal" at bounding box center [33, 51] width 29 height 4
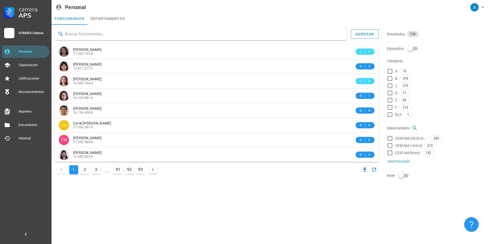
click at [141, 36] on input "text" at bounding box center [204, 34] width 278 height 8
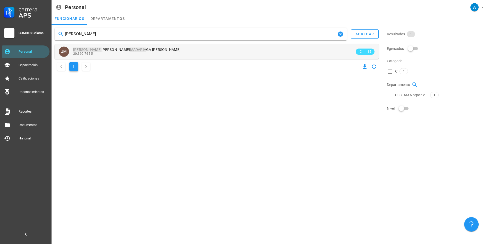
type input "JARED MADARIA"
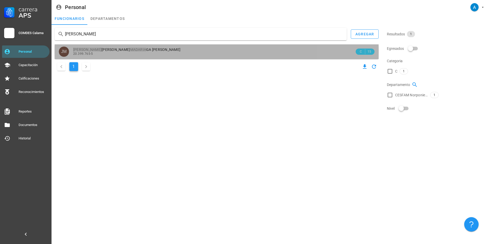
click at [137, 48] on span "JARED KATALYNA MADARIA GA QUIROZ" at bounding box center [126, 49] width 107 height 4
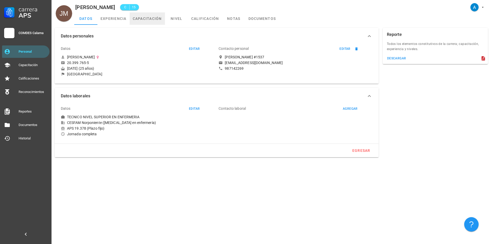
click at [154, 19] on link "capacitación" at bounding box center [147, 18] width 35 height 12
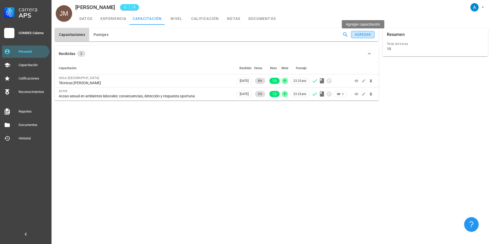
click at [366, 34] on div "agregar" at bounding box center [363, 35] width 16 height 4
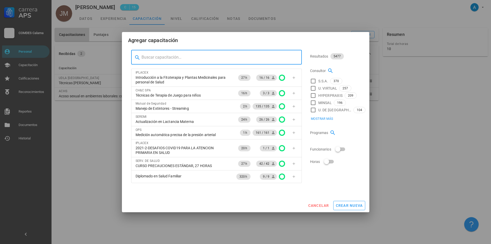
click at [164, 58] on input "text" at bounding box center [220, 57] width 156 height 8
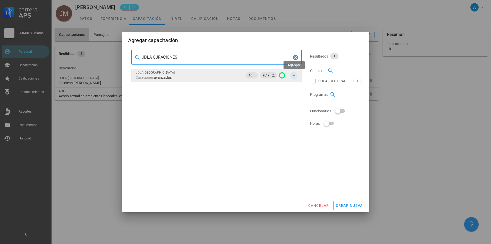
type input "UDLA CURACIONES"
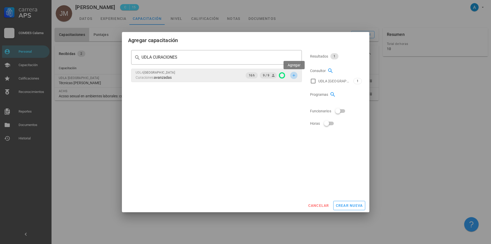
click at [293, 75] on icon "button" at bounding box center [294, 75] width 4 height 4
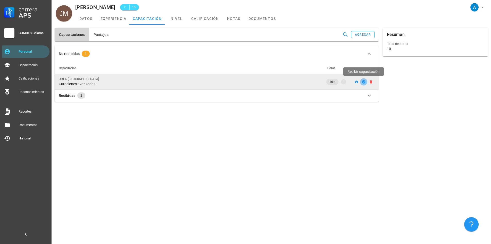
click at [365, 81] on icon "button" at bounding box center [364, 82] width 4 height 4
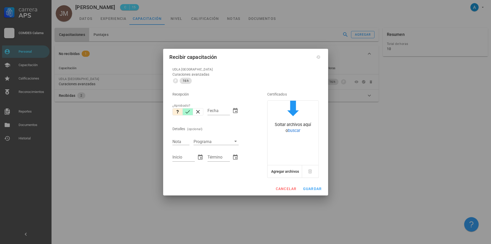
click at [185, 111] on icon "button" at bounding box center [188, 112] width 6 height 6
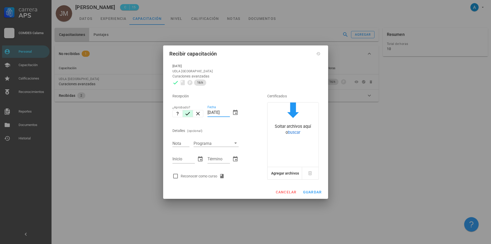
click at [210, 112] on input "15/10/2025" at bounding box center [219, 112] width 22 height 8
drag, startPoint x: 212, startPoint y: 112, endPoint x: 205, endPoint y: 110, distance: 6.8
click at [205, 110] on div "Recepción ¿Aprobado? Fecha 15/10/2025 Detalles (opcional) Nota Programa Inicio …" at bounding box center [212, 134] width 85 height 93
type input "08/10/2025"
click at [180, 142] on input "Nota" at bounding box center [180, 143] width 17 height 7
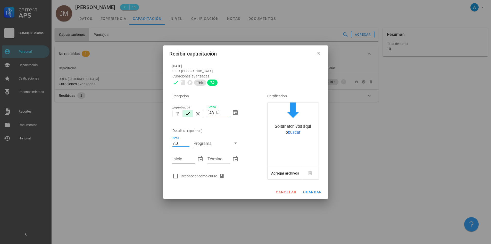
type input "7,0"
click at [181, 156] on input "Inicio" at bounding box center [183, 159] width 22 height 8
type input "23/09/2025"
click at [216, 161] on input "Término" at bounding box center [219, 159] width 22 height 8
type input "24/09/2025"
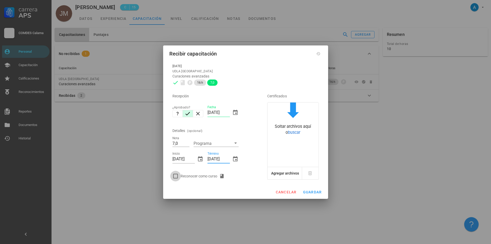
click at [176, 175] on div at bounding box center [175, 175] width 9 height 9
checkbox input "true"
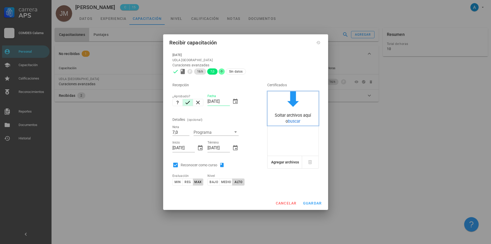
click at [288, 120] on span "buscar" at bounding box center [294, 121] width 12 height 5
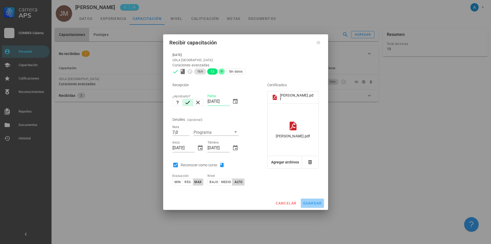
click at [310, 200] on button "guardar" at bounding box center [312, 202] width 23 height 9
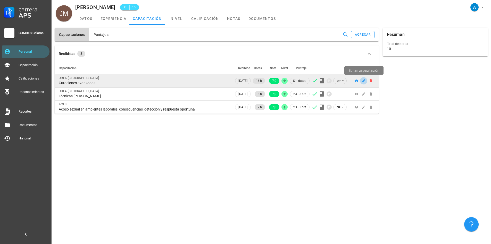
click at [363, 80] on icon "button" at bounding box center [364, 81] width 4 height 4
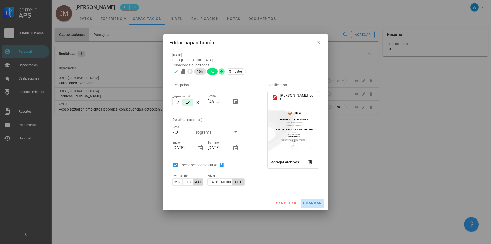
click at [313, 202] on span "guardar" at bounding box center [312, 203] width 19 height 4
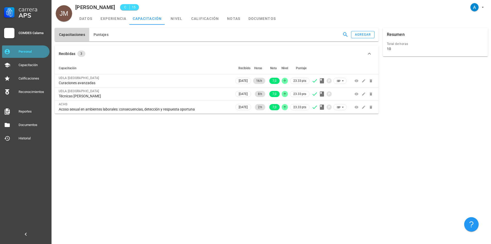
click at [30, 53] on div "Personal" at bounding box center [33, 51] width 29 height 4
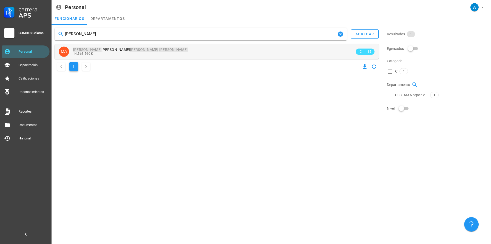
type input "MONICA AGUIRRE QUEZADA"
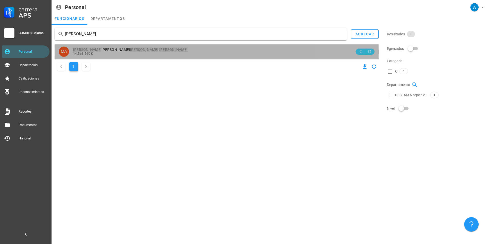
click at [117, 47] on span "MONICA EILEEN AGUIRRE QUEZADA" at bounding box center [130, 49] width 114 height 4
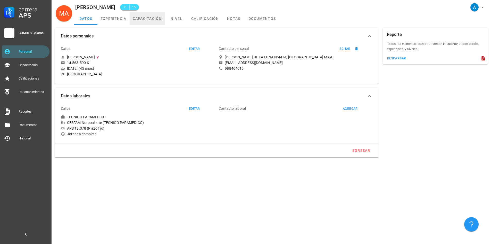
click at [153, 19] on link "capacitación" at bounding box center [147, 18] width 35 height 12
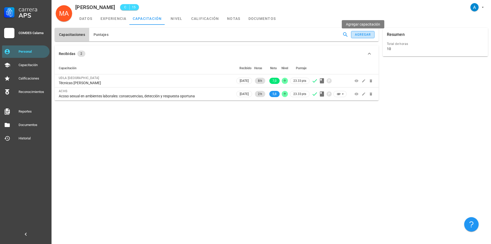
click at [364, 33] on div "agregar" at bounding box center [363, 35] width 16 height 4
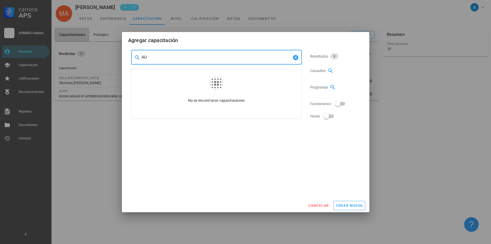
type input "A"
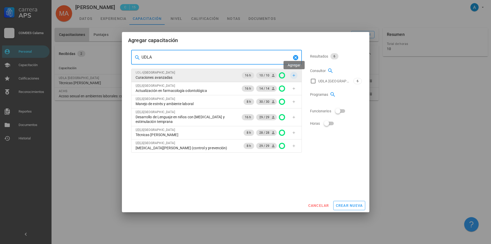
type input "UDLA"
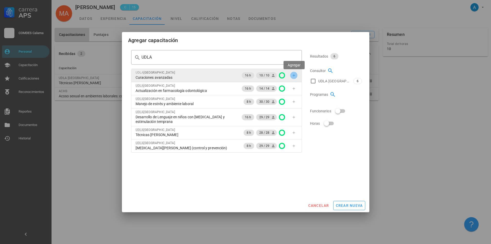
click at [295, 75] on icon "button" at bounding box center [294, 75] width 4 height 4
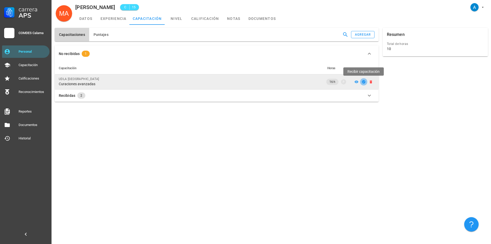
click at [362, 80] on icon "button" at bounding box center [364, 82] width 4 height 4
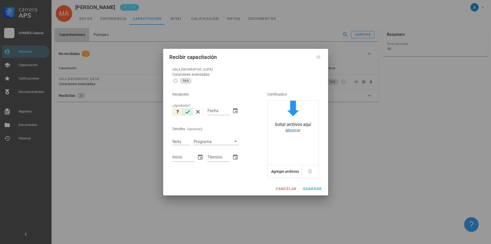
click at [188, 110] on icon "button" at bounding box center [188, 112] width 6 height 6
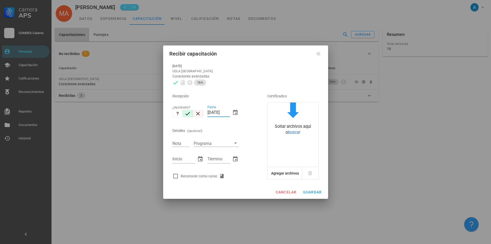
drag, startPoint x: 212, startPoint y: 112, endPoint x: 203, endPoint y: 112, distance: 8.8
click at [203, 112] on div "Recepción ¿Aprobado? Fecha 15/10/2025 Detalles (opcional) Nota Programa Inicio …" at bounding box center [212, 134] width 85 height 93
type input "08/10/2025"
click at [183, 143] on input "Nota" at bounding box center [180, 143] width 17 height 7
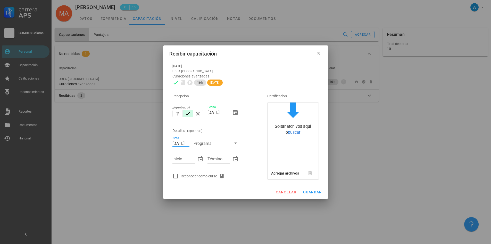
type input "23/09/2025"
click at [201, 142] on input "Programa" at bounding box center [212, 143] width 37 height 7
type input "24/09/2025"
click at [189, 155] on input "Inicio" at bounding box center [183, 159] width 22 height 8
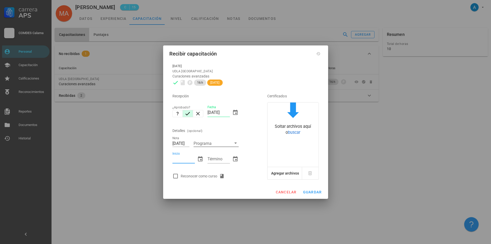
click at [234, 142] on icon at bounding box center [236, 143] width 6 height 6
click at [189, 144] on div "Nota 23/09/2025" at bounding box center [180, 143] width 21 height 12
click at [189, 142] on input "23/09/2025" at bounding box center [180, 143] width 17 height 7
drag, startPoint x: 190, startPoint y: 142, endPoint x: 174, endPoint y: 143, distance: 15.7
click at [174, 143] on div "Nota 23/09/2025" at bounding box center [180, 143] width 21 height 12
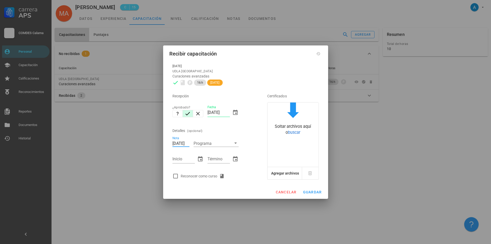
scroll to position [0, 5]
drag, startPoint x: 173, startPoint y: 143, endPoint x: 193, endPoint y: 141, distance: 20.8
click at [193, 141] on div "Recepción ¿Aprobado? Fecha 08/10/2025 Detalles (opcional) Nota 23/09/2025 Progr…" at bounding box center [212, 134] width 85 height 93
type input "7,0"
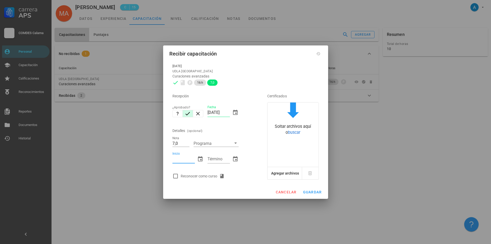
click at [188, 156] on input "Inicio" at bounding box center [183, 159] width 22 height 8
type input "23/09/2025"
click at [212, 155] on div "Término" at bounding box center [219, 159] width 22 height 8
type input "24/09/2025"
click at [175, 176] on div at bounding box center [175, 175] width 9 height 9
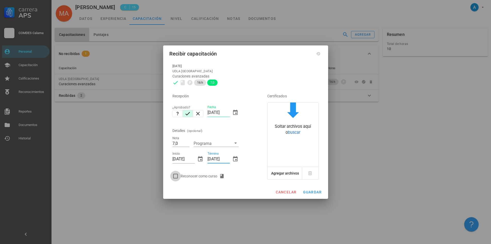
checkbox input "true"
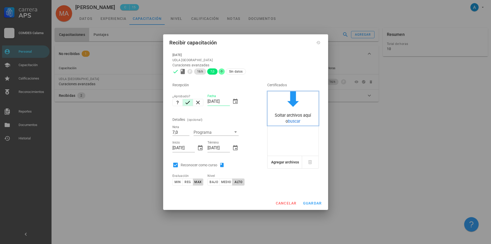
click at [295, 122] on span "buscar" at bounding box center [294, 121] width 12 height 5
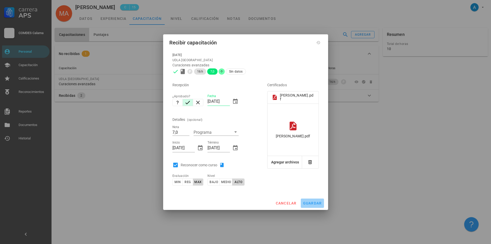
click at [312, 205] on button "guardar" at bounding box center [312, 202] width 23 height 9
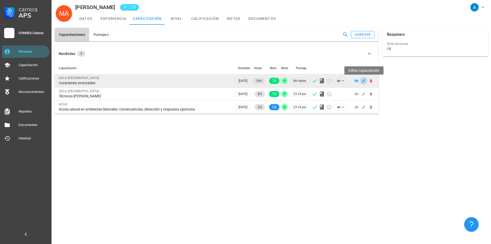
click at [362, 82] on icon "button" at bounding box center [364, 81] width 4 height 4
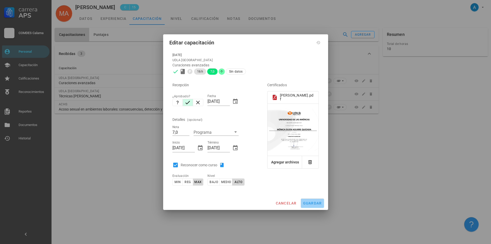
click at [313, 202] on span "guardar" at bounding box center [312, 203] width 19 height 4
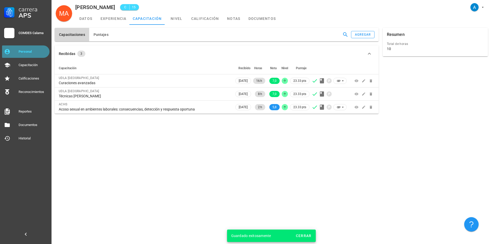
click at [32, 53] on div "Personal" at bounding box center [33, 51] width 29 height 4
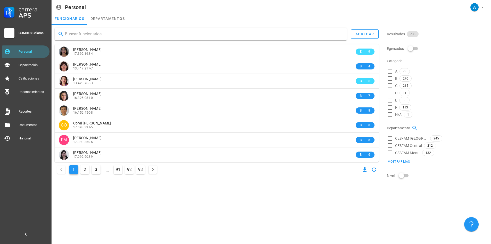
click at [98, 37] on input "text" at bounding box center [204, 34] width 278 height 8
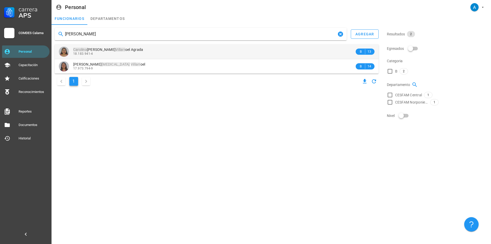
type input "CAROLINA VILLARR"
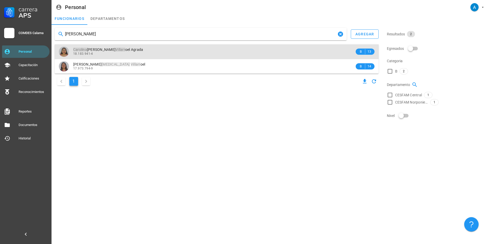
click at [110, 48] on span "Carolina Cecilia Villarr oel Agrada" at bounding box center [108, 49] width 70 height 4
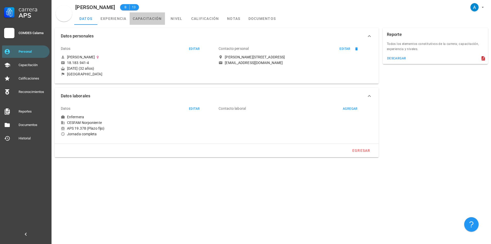
click at [157, 18] on link "capacitación" at bounding box center [147, 18] width 35 height 12
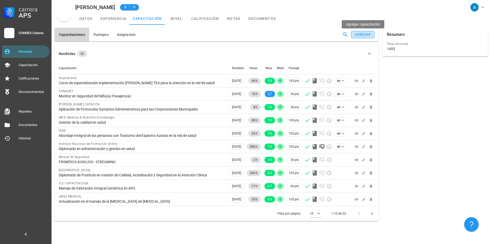
click at [357, 34] on div "agregar" at bounding box center [363, 35] width 16 height 4
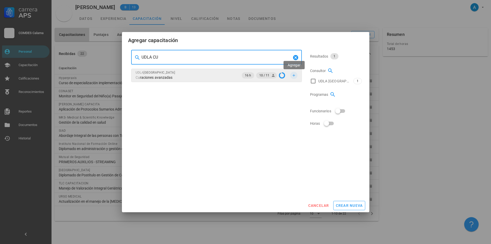
type input "UDLA CU"
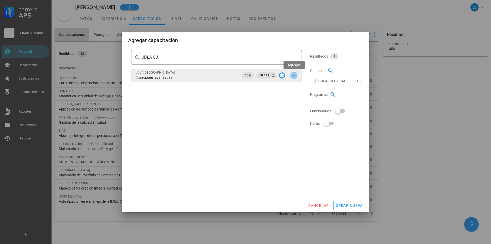
click at [293, 76] on icon "button" at bounding box center [294, 75] width 4 height 4
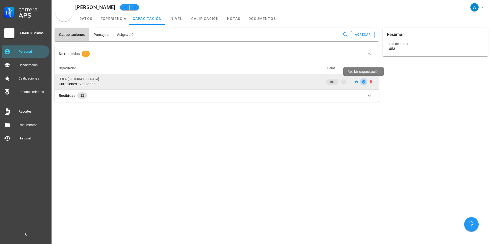
click at [364, 81] on icon "button" at bounding box center [363, 81] width 3 height 3
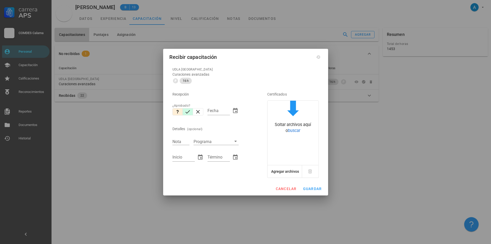
click at [188, 109] on icon "button" at bounding box center [188, 112] width 6 height 6
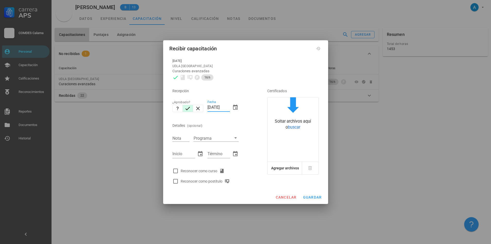
drag, startPoint x: 211, startPoint y: 107, endPoint x: 208, endPoint y: 108, distance: 3.5
click at [208, 108] on input "15/10/2025" at bounding box center [219, 107] width 22 height 8
type input "08/10/2025"
click at [186, 136] on input "Nota" at bounding box center [180, 138] width 17 height 7
type input "7,0"
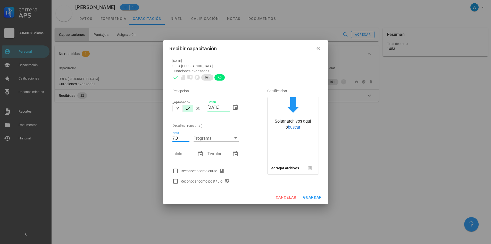
click at [180, 158] on div "Inicio" at bounding box center [183, 154] width 22 height 8
type input "23/09/2025"
click at [209, 154] on input "Término" at bounding box center [219, 154] width 22 height 8
type input "24/09/2025"
click at [177, 172] on div at bounding box center [175, 170] width 9 height 9
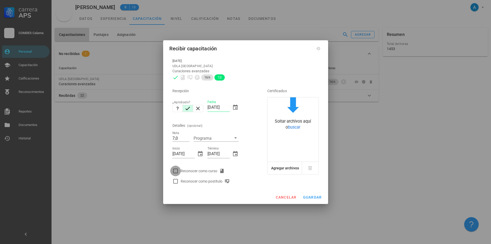
checkbox input "true"
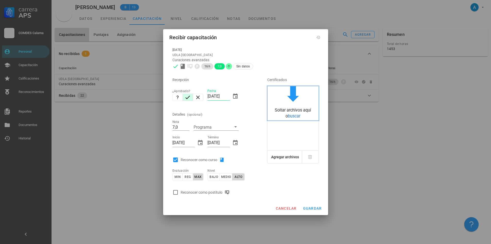
click at [292, 118] on span "buscar" at bounding box center [294, 115] width 12 height 5
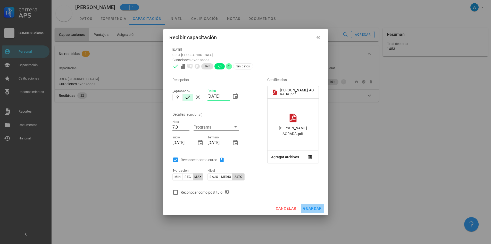
click at [312, 211] on button "guardar" at bounding box center [312, 207] width 23 height 9
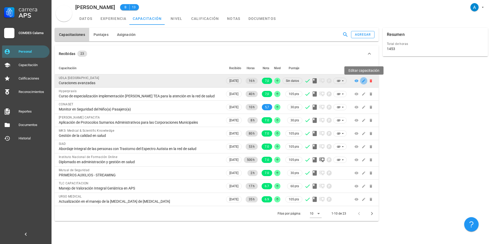
click at [366, 80] on icon "button" at bounding box center [364, 81] width 4 height 4
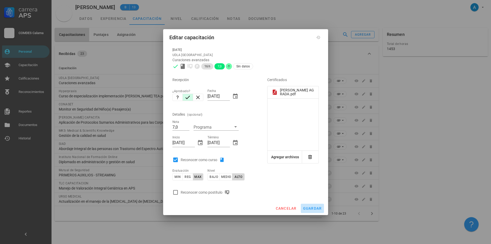
click at [310, 206] on span "guardar" at bounding box center [312, 208] width 19 height 4
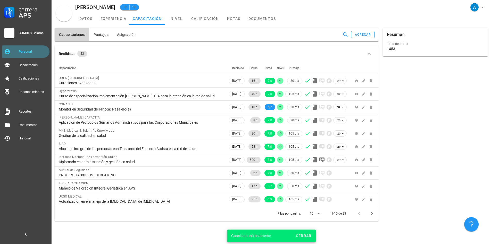
click at [25, 49] on div "Personal" at bounding box center [33, 51] width 29 height 4
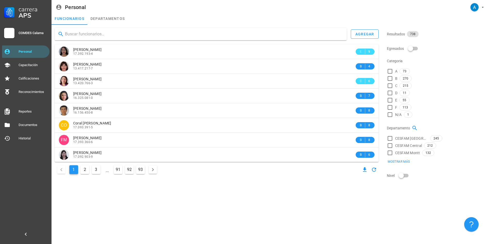
click at [88, 33] on input "text" at bounding box center [204, 34] width 278 height 8
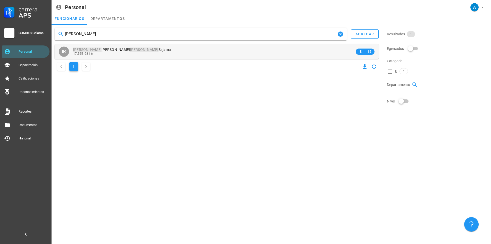
type input "IGNACIO RIQUELME"
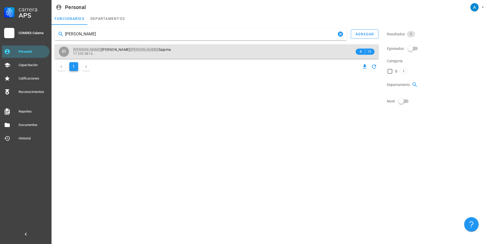
click at [118, 53] on div "17.553.981-6" at bounding box center [214, 54] width 282 height 4
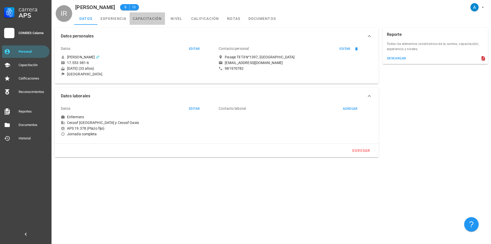
click at [142, 18] on link "capacitación" at bounding box center [147, 18] width 35 height 12
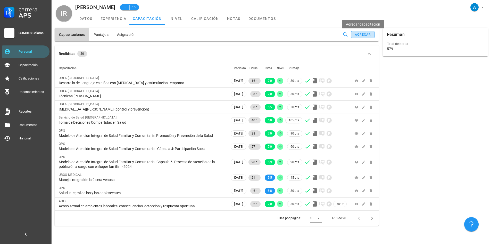
click at [364, 36] on button "agregar" at bounding box center [362, 34] width 23 height 7
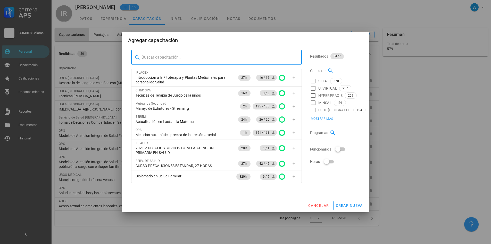
click at [163, 59] on input "text" at bounding box center [220, 57] width 156 height 8
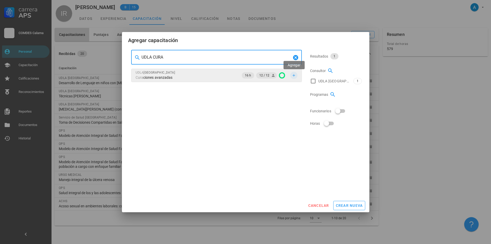
type input "UDLA CURA"
click at [294, 73] on icon "button" at bounding box center [294, 75] width 4 height 4
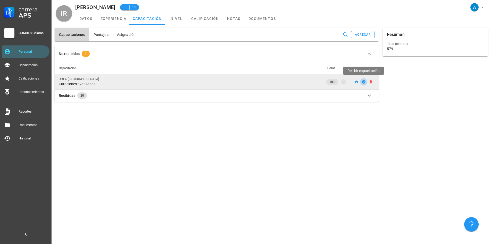
click at [363, 80] on icon "button" at bounding box center [364, 82] width 4 height 4
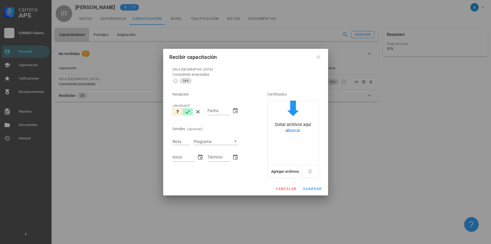
click at [186, 112] on icon "button" at bounding box center [188, 111] width 5 height 3
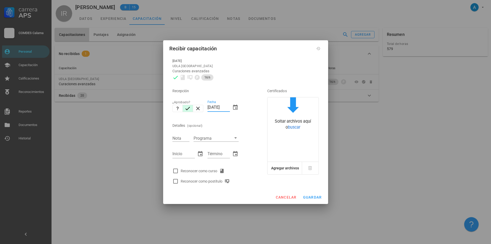
drag, startPoint x: 212, startPoint y: 106, endPoint x: 208, endPoint y: 106, distance: 4.2
click at [208, 106] on input "15/10/2025" at bounding box center [219, 107] width 22 height 8
type input "08/10/2025"
click at [180, 137] on input "Nota" at bounding box center [180, 138] width 17 height 7
type input "2"
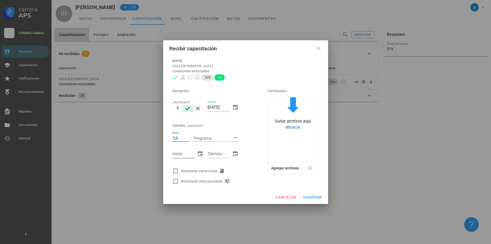
type input "7,0"
click at [187, 153] on input "Inicio" at bounding box center [183, 154] width 22 height 8
type input "23/09/2025"
click at [215, 151] on div "Término" at bounding box center [219, 154] width 22 height 8
type input "24/09/2025"
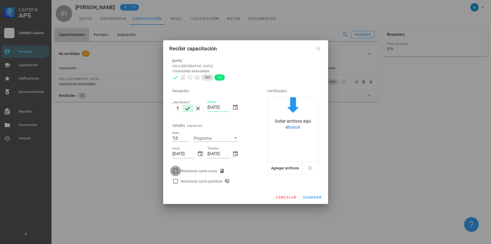
click at [177, 169] on div at bounding box center [175, 170] width 9 height 9
checkbox input "true"
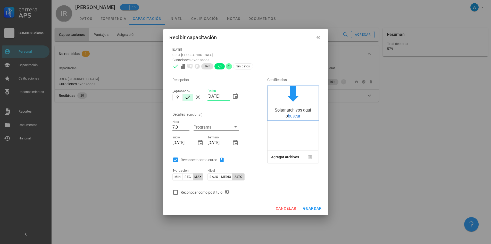
click at [288, 115] on span "buscar" at bounding box center [294, 115] width 12 height 5
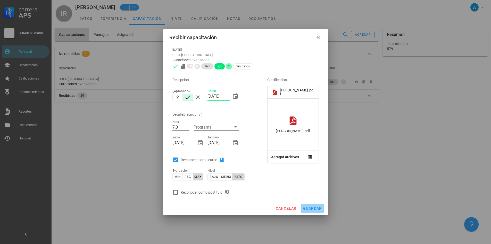
click at [308, 207] on span "guardar" at bounding box center [312, 208] width 19 height 4
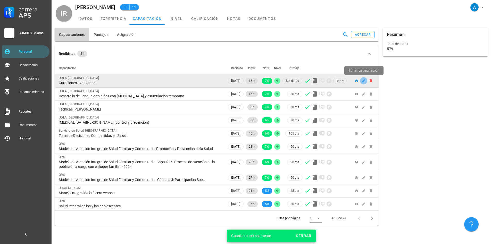
click at [362, 81] on icon "button" at bounding box center [364, 81] width 4 height 4
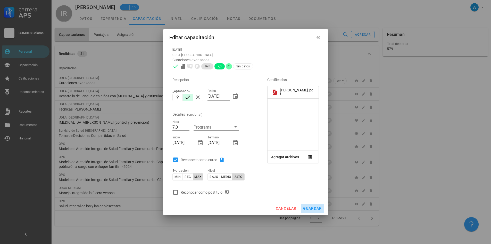
click at [308, 209] on span "guardar" at bounding box center [312, 208] width 19 height 4
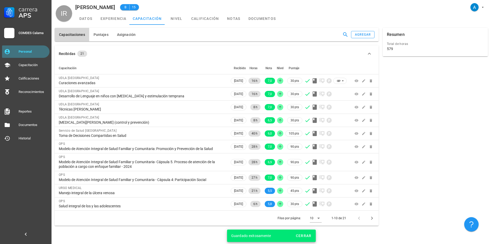
click at [31, 50] on div "Personal" at bounding box center [33, 51] width 29 height 4
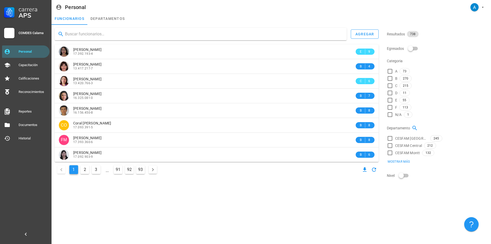
click at [104, 35] on input "text" at bounding box center [204, 34] width 278 height 8
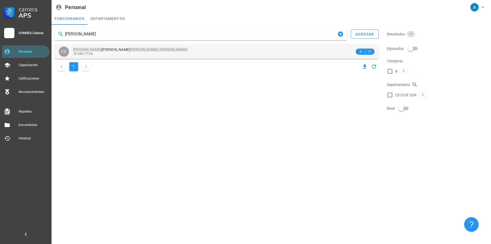
type input "CLAUDIA CARRILLO TELLO"
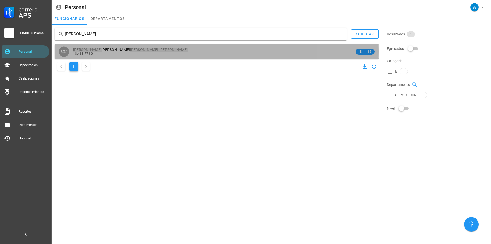
click at [110, 52] on div "18.483.773-0" at bounding box center [214, 54] width 282 height 4
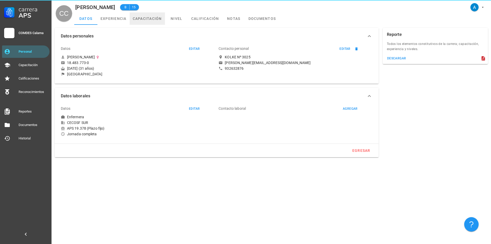
click at [156, 19] on link "capacitación" at bounding box center [147, 18] width 35 height 12
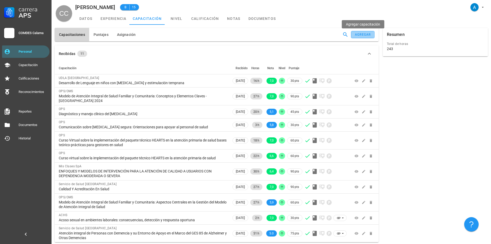
click at [362, 34] on div "agregar" at bounding box center [363, 35] width 16 height 4
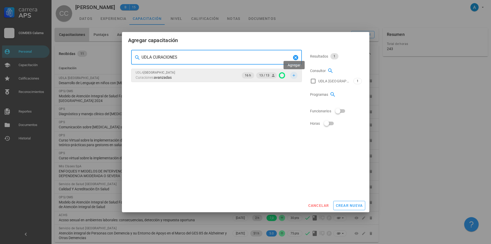
type input "UDLA CURACIONES"
click at [294, 76] on icon "button" at bounding box center [294, 75] width 4 height 4
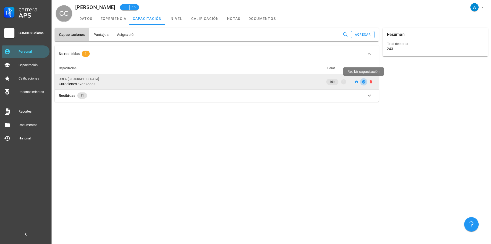
click at [362, 84] on icon "button" at bounding box center [364, 82] width 4 height 4
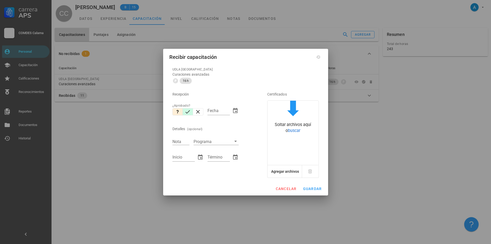
click at [188, 112] on icon "button" at bounding box center [188, 112] width 6 height 6
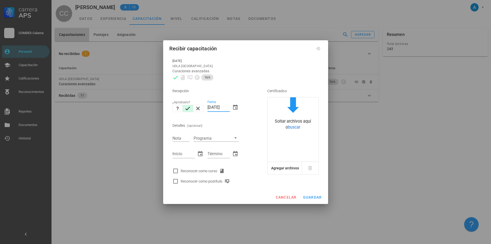
drag, startPoint x: 212, startPoint y: 107, endPoint x: 207, endPoint y: 106, distance: 4.5
click at [207, 106] on div "Fecha 15/10/2025" at bounding box center [222, 108] width 35 height 22
type input "08/10/2025"
click at [181, 138] on input "Nota" at bounding box center [180, 138] width 17 height 7
type input "7,0"
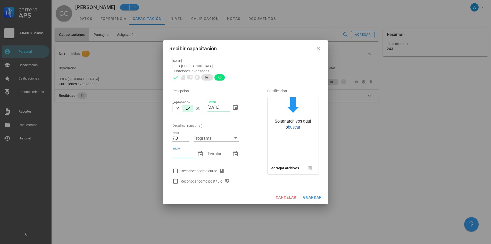
click at [183, 153] on input "Inicio" at bounding box center [183, 154] width 22 height 8
type input "23/09/2025"
click at [210, 156] on input "Término" at bounding box center [219, 154] width 22 height 8
type input "24/09/2025"
click at [175, 171] on div at bounding box center [175, 170] width 9 height 9
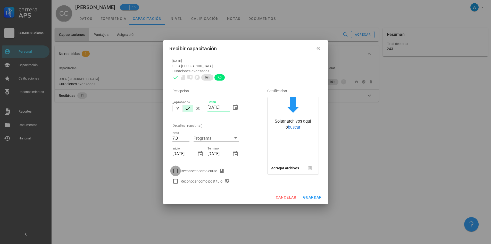
checkbox input "true"
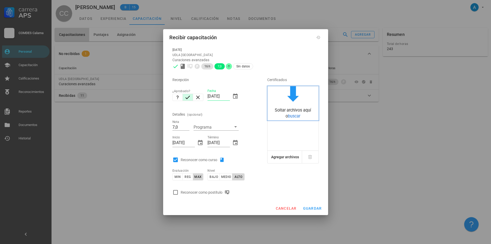
click at [291, 116] on span "buscar" at bounding box center [294, 115] width 12 height 5
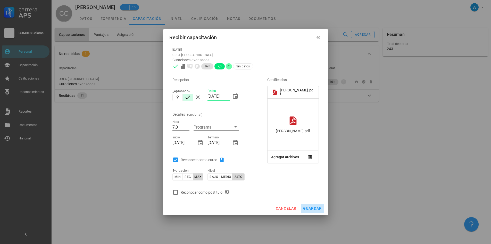
click at [318, 207] on span "guardar" at bounding box center [312, 208] width 19 height 4
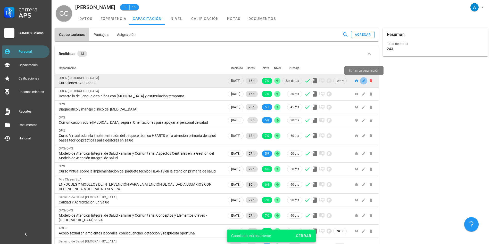
click at [365, 80] on icon "button" at bounding box center [363, 80] width 3 height 3
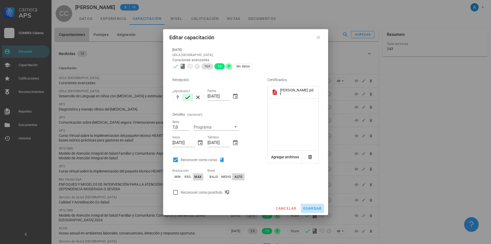
click at [310, 209] on span "guardar" at bounding box center [312, 208] width 19 height 4
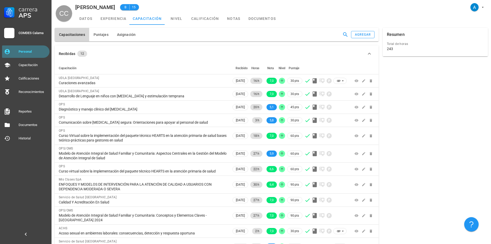
click at [39, 54] on div "Personal" at bounding box center [33, 51] width 29 height 8
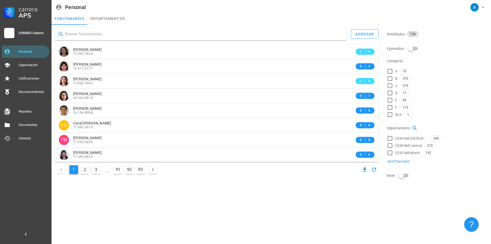
click at [77, 34] on input "text" at bounding box center [204, 34] width 278 height 8
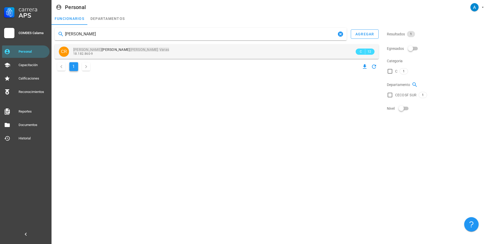
type input "CECILIA ROJAS VARAS"
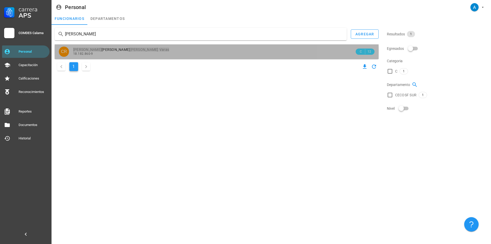
click at [159, 49] on mark "Varas" at bounding box center [164, 49] width 10 height 4
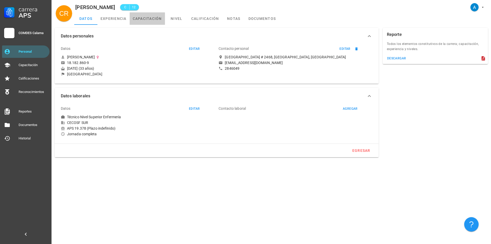
click at [147, 15] on link "capacitación" at bounding box center [147, 18] width 35 height 12
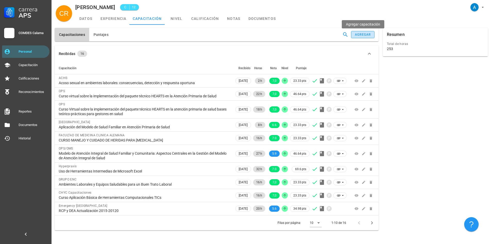
click at [358, 33] on div "agregar" at bounding box center [363, 35] width 16 height 4
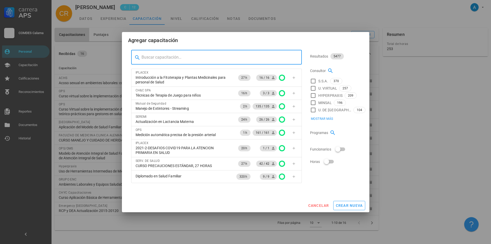
click at [186, 54] on input "text" at bounding box center [220, 57] width 156 height 8
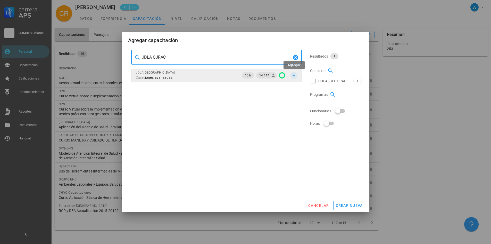
type input "UDLA CURAC"
click at [293, 75] on icon "button" at bounding box center [294, 75] width 4 height 4
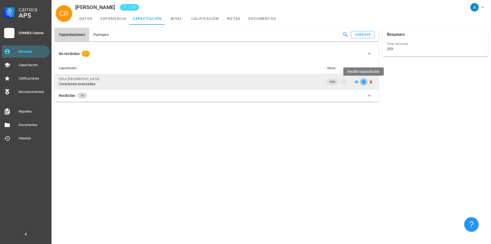
click at [364, 83] on icon "button" at bounding box center [363, 81] width 3 height 3
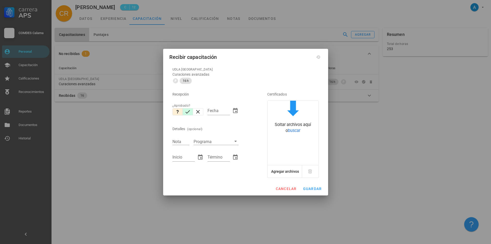
click at [189, 112] on icon "button" at bounding box center [188, 112] width 6 height 6
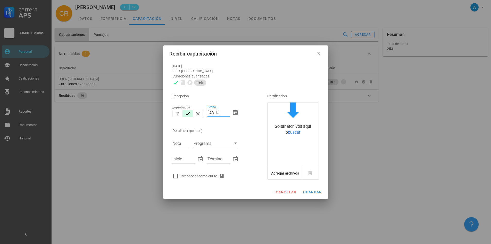
drag, startPoint x: 211, startPoint y: 110, endPoint x: 207, endPoint y: 110, distance: 4.1
click at [207, 110] on div "Fecha 15/10/2025" at bounding box center [222, 113] width 35 height 22
type input "08/10/2025"
click at [179, 145] on input "Nota" at bounding box center [180, 143] width 17 height 7
type input "7,0"
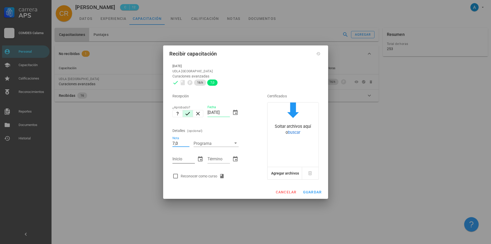
click at [181, 157] on input "Inicio" at bounding box center [183, 159] width 22 height 8
type input "23/09/2025"
click at [210, 159] on input "Término" at bounding box center [219, 159] width 22 height 8
type input "24/09/2025"
click at [177, 177] on div at bounding box center [175, 175] width 9 height 9
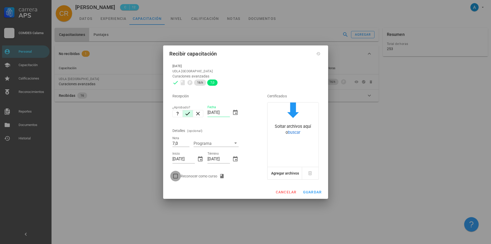
checkbox input "true"
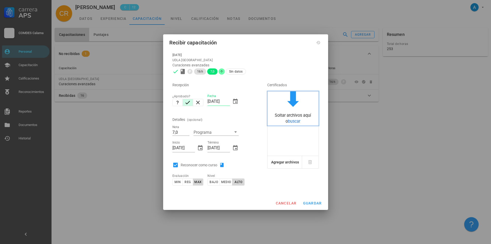
click at [292, 118] on div "Soltar archivos aquí o buscar" at bounding box center [293, 118] width 51 height 12
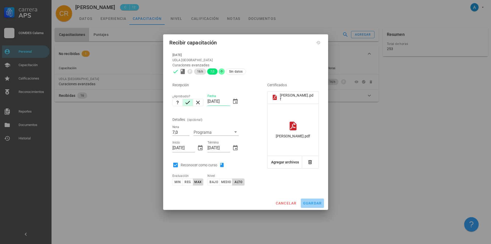
click at [319, 202] on span "guardar" at bounding box center [312, 203] width 19 height 4
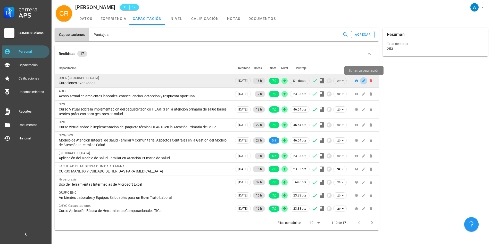
click at [365, 78] on button "button" at bounding box center [363, 80] width 7 height 7
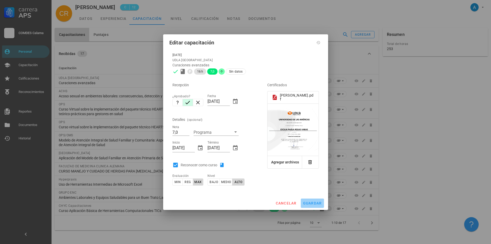
click at [307, 201] on span "guardar" at bounding box center [312, 203] width 19 height 4
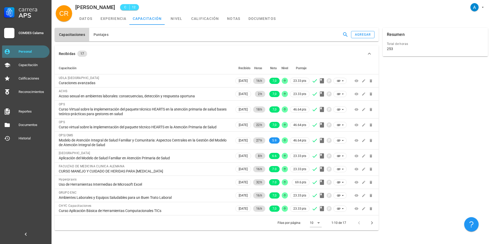
click at [35, 49] on div "Personal" at bounding box center [33, 51] width 29 height 4
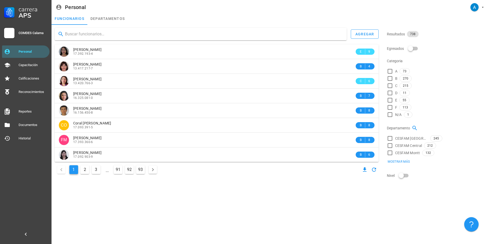
click at [72, 34] on input "text" at bounding box center [204, 34] width 278 height 8
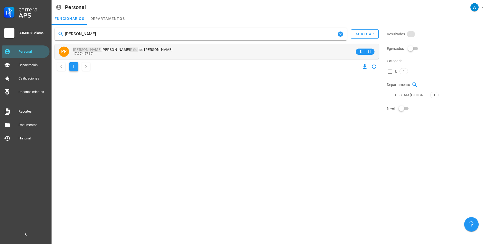
type input "PAOLA PIÑO"
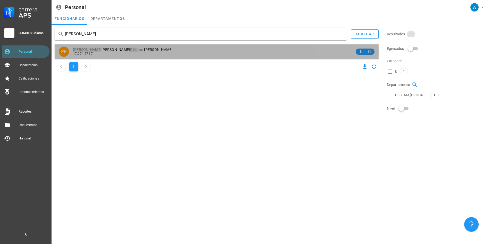
click at [120, 47] on span "Paola Cecilia Piño nes Meneses" at bounding box center [123, 49] width 100 height 4
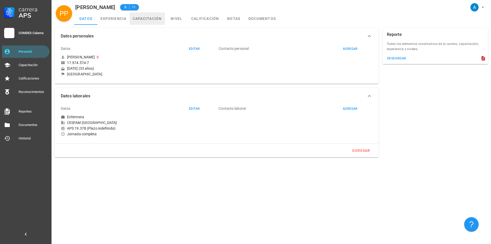
click at [150, 20] on link "capacitación" at bounding box center [147, 18] width 35 height 12
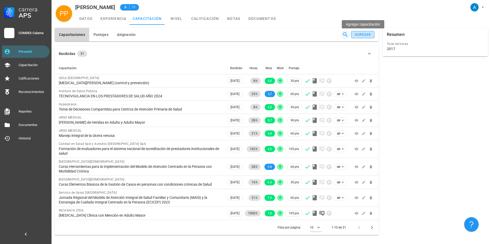
click at [369, 34] on div "agregar" at bounding box center [363, 35] width 16 height 4
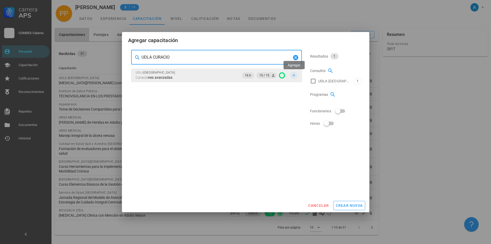
type input "UDLA CURACIO"
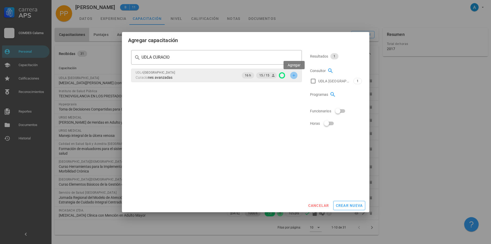
click at [296, 73] on span "button" at bounding box center [293, 75] width 7 height 4
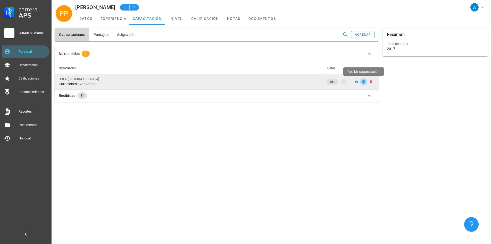
click at [362, 81] on icon "button" at bounding box center [364, 82] width 4 height 4
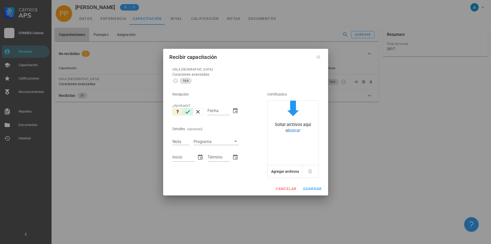
click at [188, 112] on icon "button" at bounding box center [188, 112] width 6 height 6
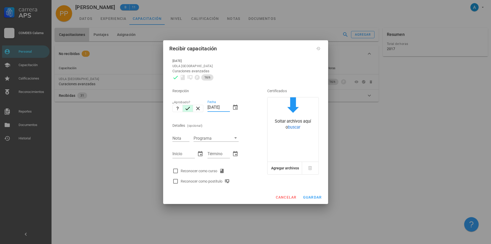
drag, startPoint x: 212, startPoint y: 108, endPoint x: 208, endPoint y: 107, distance: 4.8
click at [208, 107] on input "15/10/2025" at bounding box center [219, 107] width 22 height 8
type input "08/10/2025"
click at [179, 138] on input "Nota" at bounding box center [180, 138] width 17 height 7
type input "7,0"
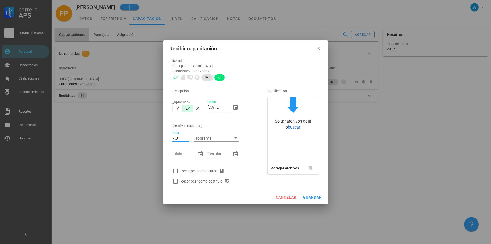
click at [177, 152] on input "Inicio" at bounding box center [183, 154] width 22 height 8
type input "23/09/2025"
click at [212, 152] on input "Término" at bounding box center [219, 154] width 22 height 8
type input "24/09/2025"
click at [176, 170] on div at bounding box center [175, 170] width 9 height 9
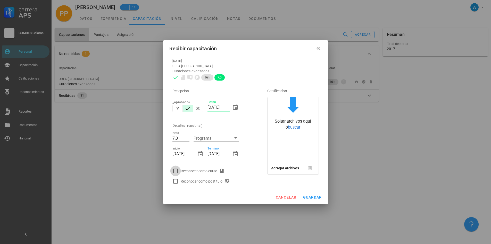
checkbox input "true"
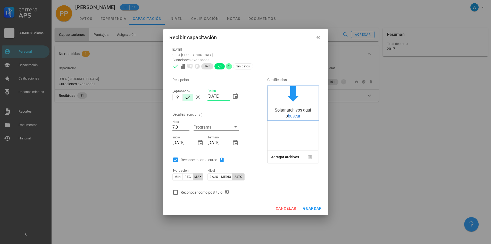
click at [288, 119] on div "Soltar archivos aquí o buscar" at bounding box center [293, 113] width 51 height 12
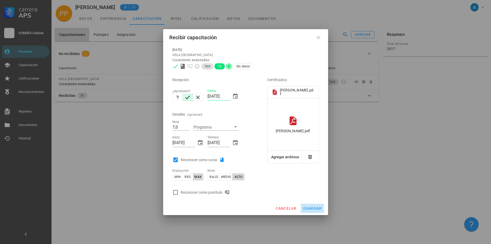
click at [308, 206] on span "guardar" at bounding box center [312, 208] width 19 height 4
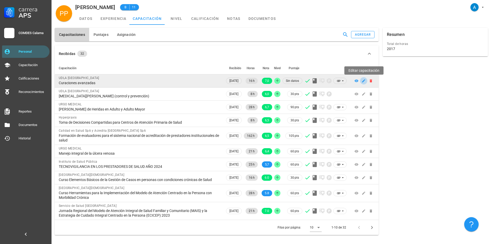
click at [363, 81] on icon "button" at bounding box center [364, 81] width 4 height 4
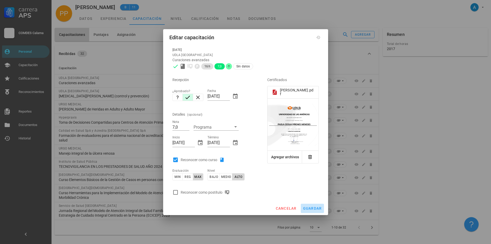
click at [318, 209] on span "guardar" at bounding box center [312, 208] width 19 height 4
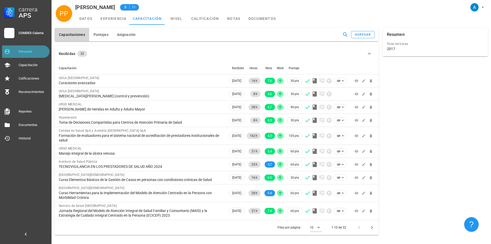
click at [33, 47] on link "Personal" at bounding box center [25, 51] width 47 height 12
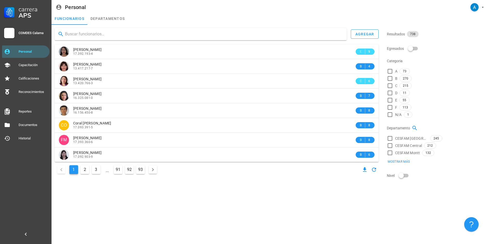
click at [82, 34] on input "text" at bounding box center [204, 34] width 278 height 8
